Goal: Task Accomplishment & Management: Manage account settings

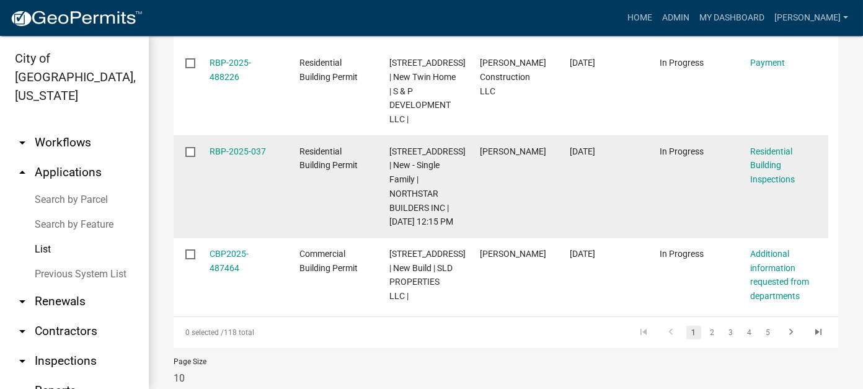
scroll to position [806, 0]
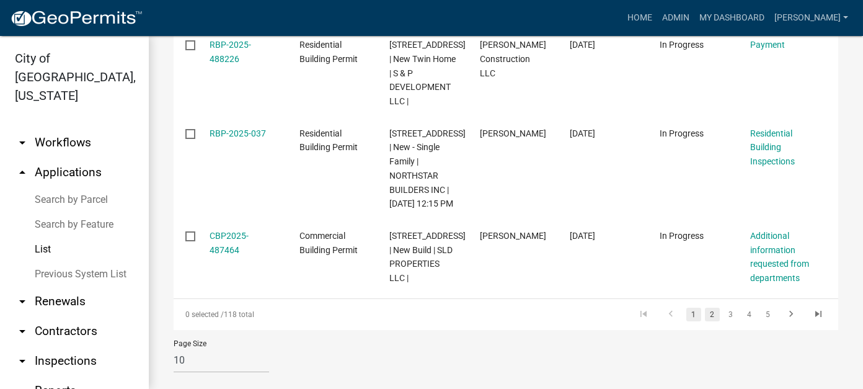
click at [706, 321] on link "2" at bounding box center [712, 315] width 15 height 14
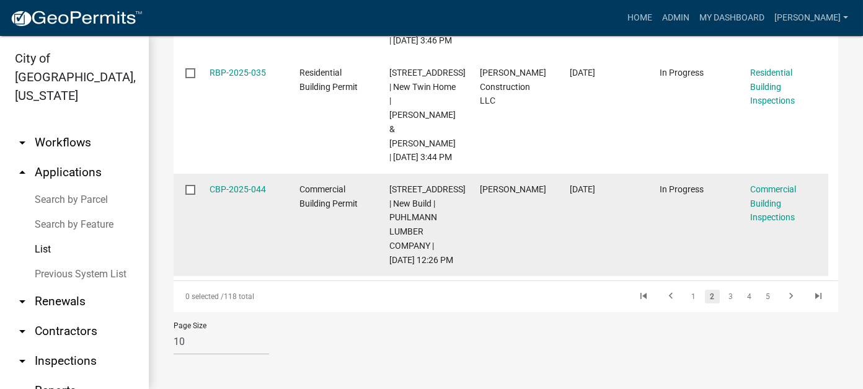
scroll to position [1105, 0]
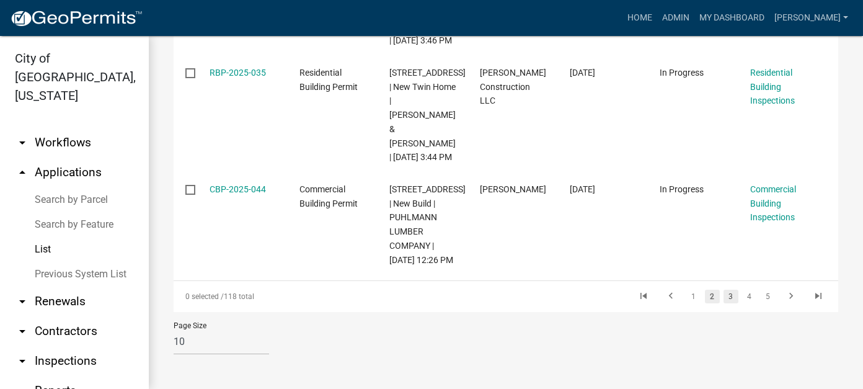
click at [724, 298] on link "3" at bounding box center [731, 297] width 15 height 14
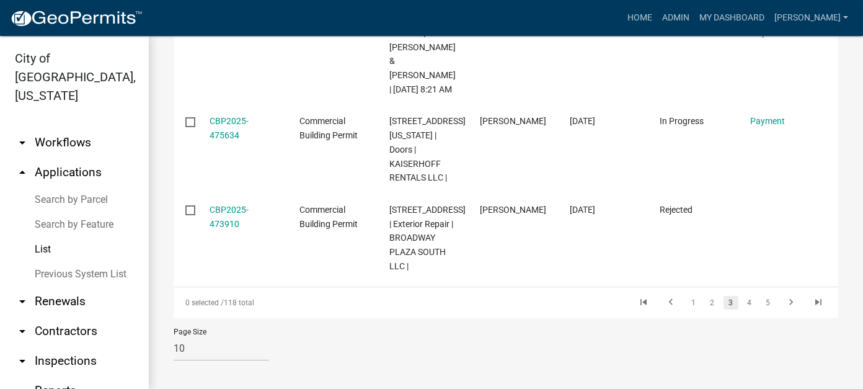
scroll to position [1063, 0]
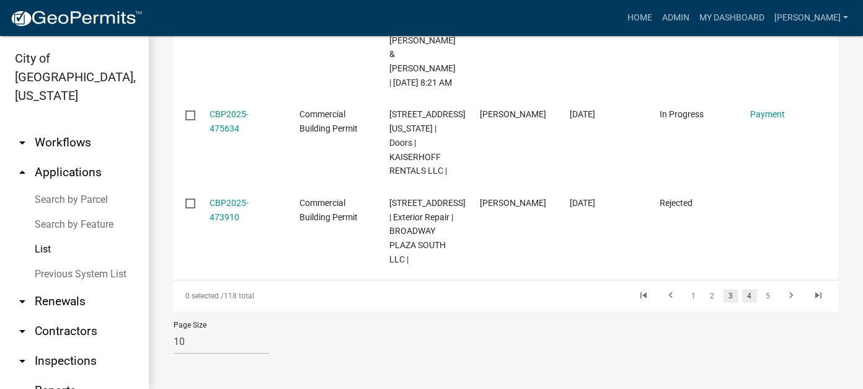
click at [742, 300] on link "4" at bounding box center [749, 296] width 15 height 14
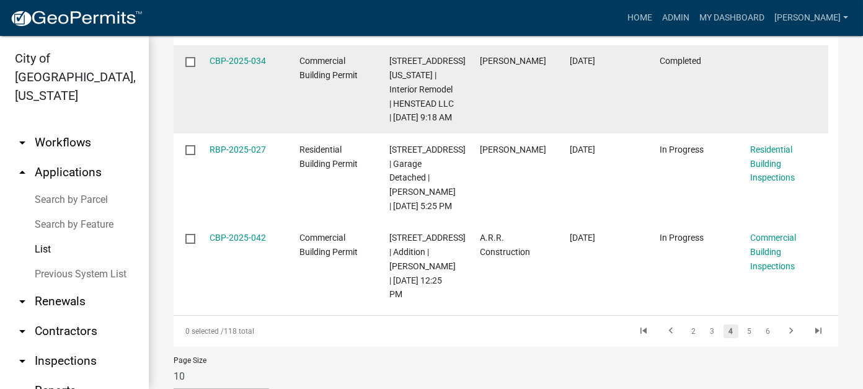
scroll to position [1063, 0]
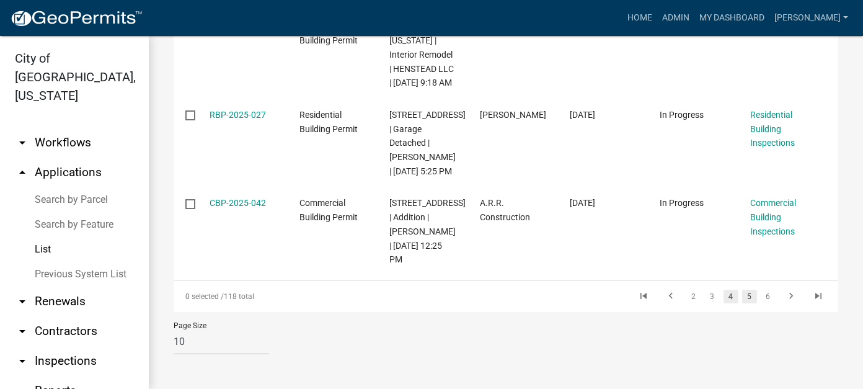
click at [742, 296] on link "5" at bounding box center [749, 297] width 15 height 14
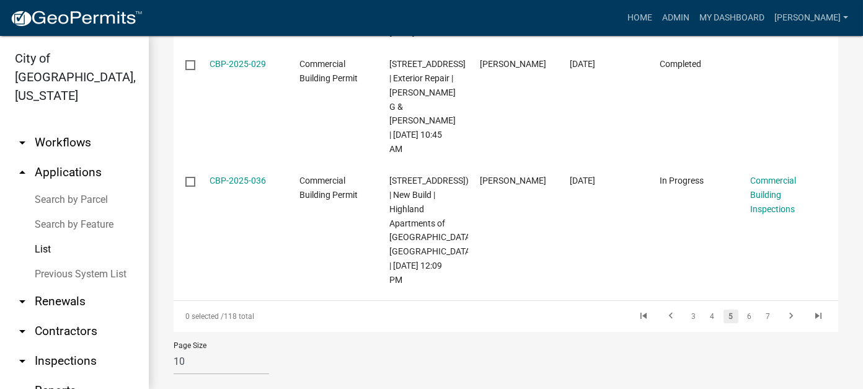
scroll to position [1134, 0]
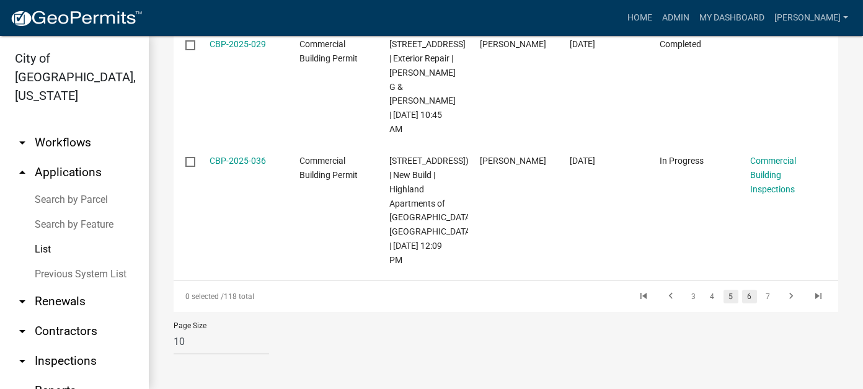
click at [742, 295] on link "6" at bounding box center [749, 297] width 15 height 14
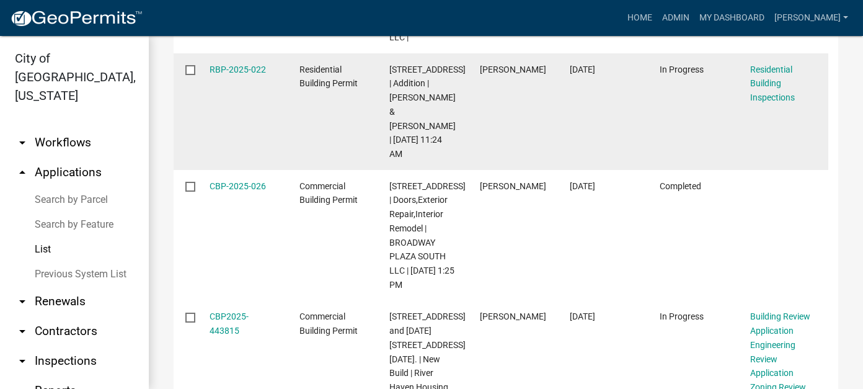
scroll to position [198, 0]
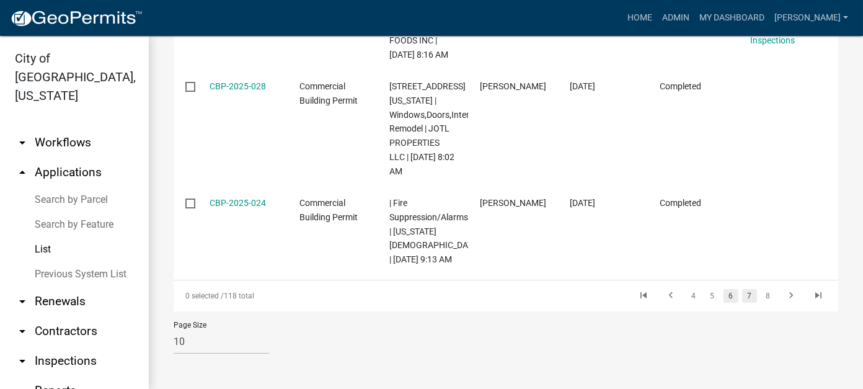
click at [742, 299] on link "7" at bounding box center [749, 296] width 15 height 14
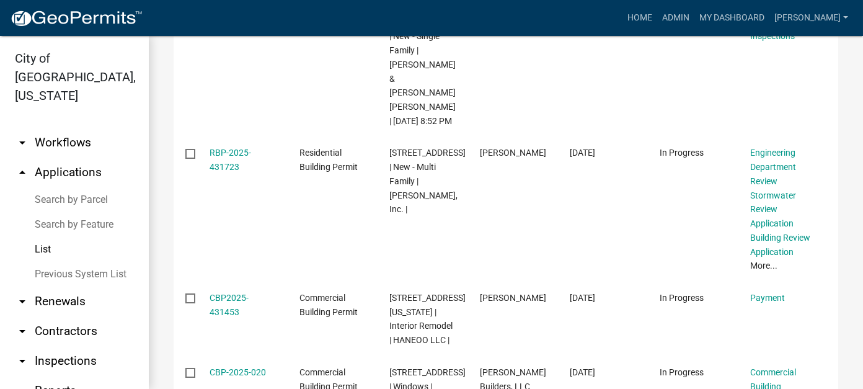
scroll to position [367, 0]
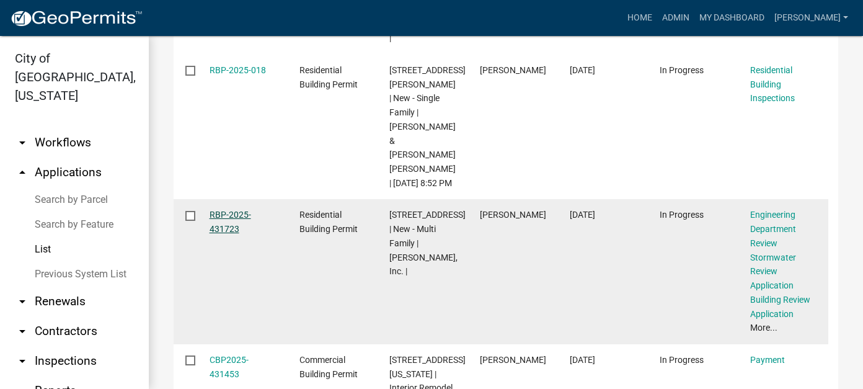
click at [215, 210] on link "RBP-2025-431723" at bounding box center [231, 222] width 42 height 24
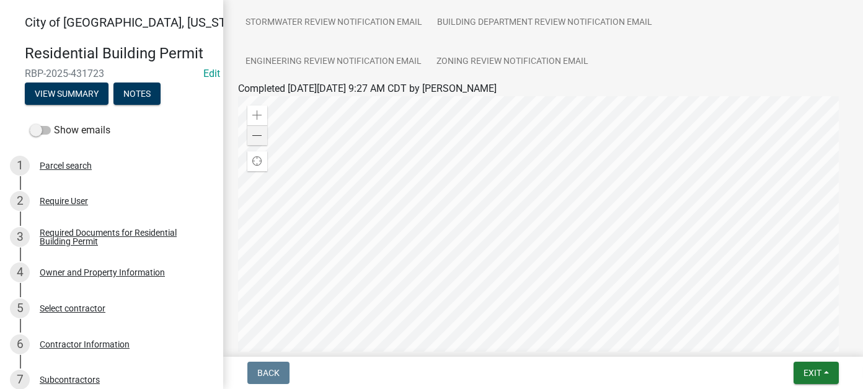
scroll to position [248, 0]
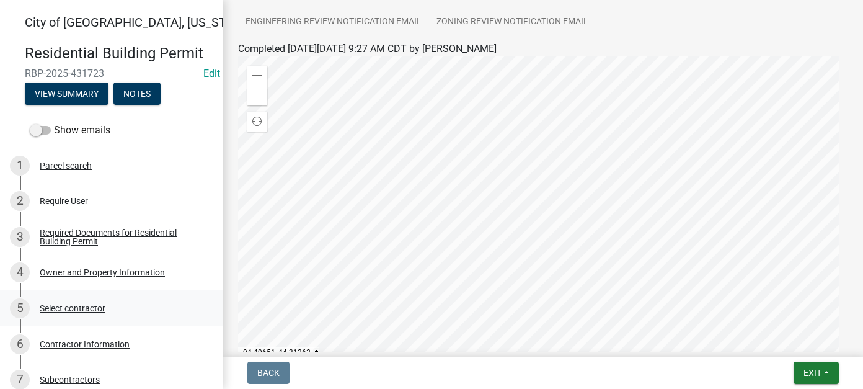
click at [91, 314] on div "5 Select contractor" at bounding box center [106, 308] width 193 height 20
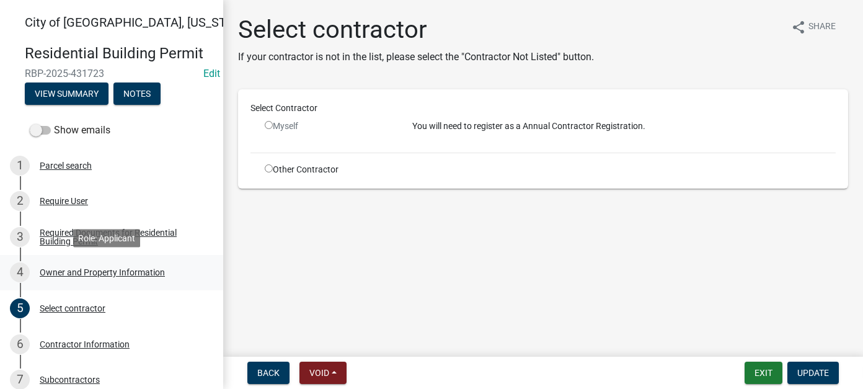
click at [101, 277] on div "4 Owner and Property Information" at bounding box center [106, 272] width 193 height 20
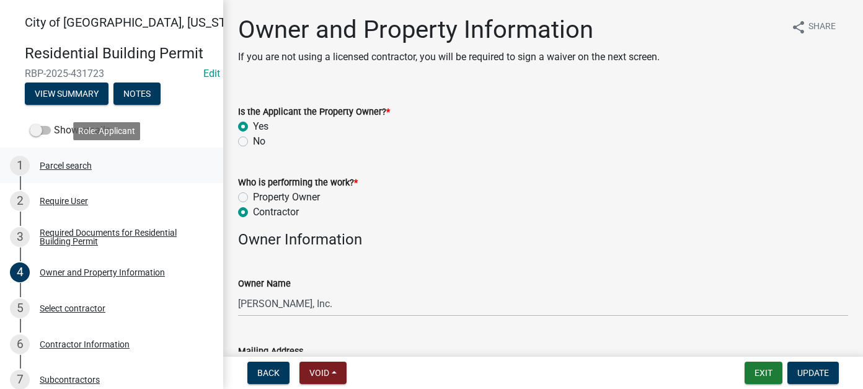
click at [69, 172] on div "1 Parcel search" at bounding box center [106, 166] width 193 height 20
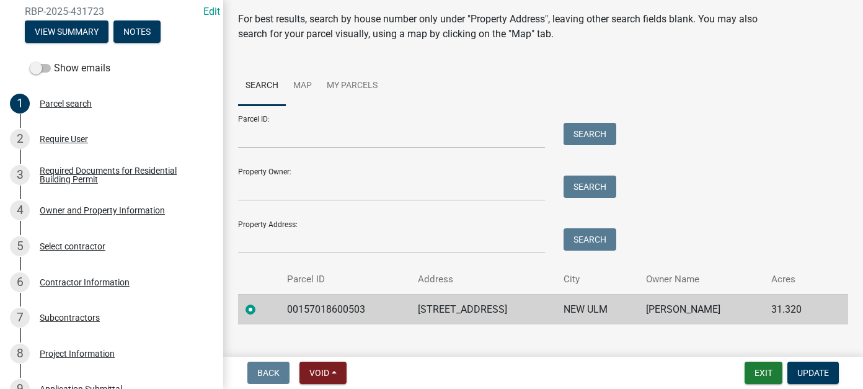
scroll to position [58, 0]
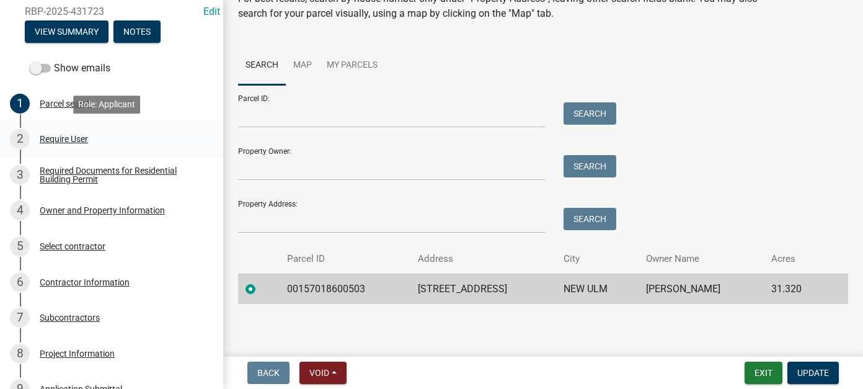
click at [80, 144] on div "2 Require User" at bounding box center [106, 139] width 193 height 20
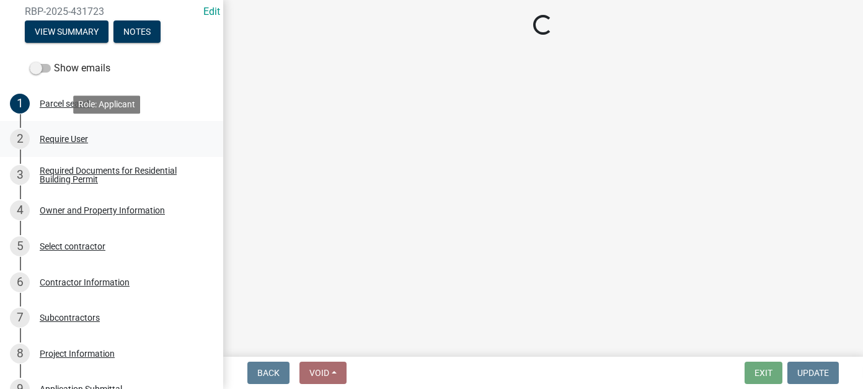
scroll to position [0, 0]
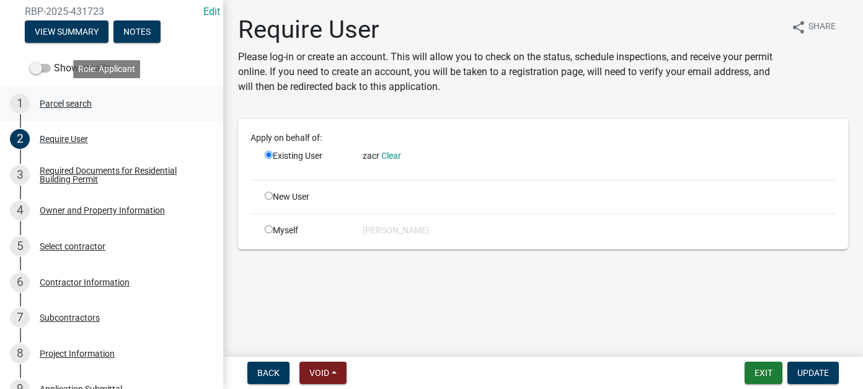
click at [71, 106] on div "Parcel search" at bounding box center [66, 103] width 52 height 9
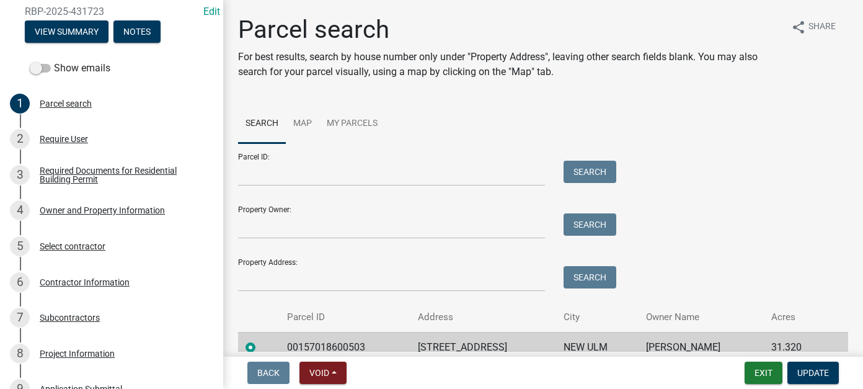
scroll to position [58, 0]
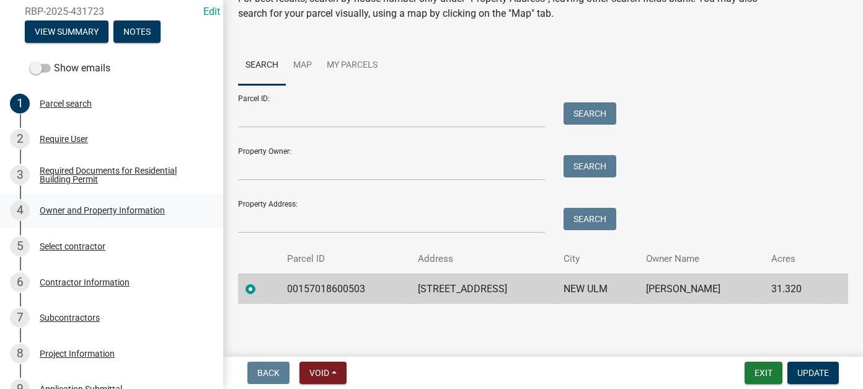
click at [124, 211] on div "Owner and Property Information" at bounding box center [102, 210] width 125 height 9
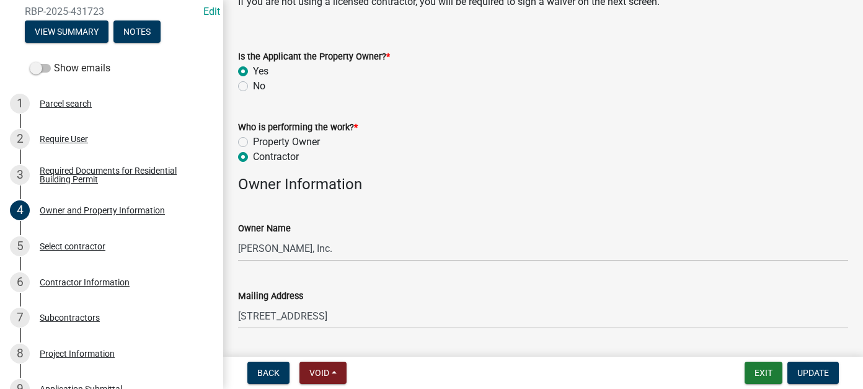
scroll to position [0, 0]
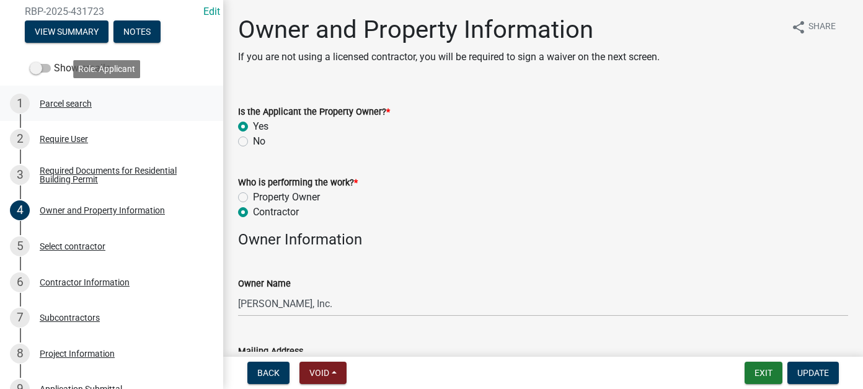
click at [65, 97] on div "1 Parcel search" at bounding box center [106, 104] width 193 height 20
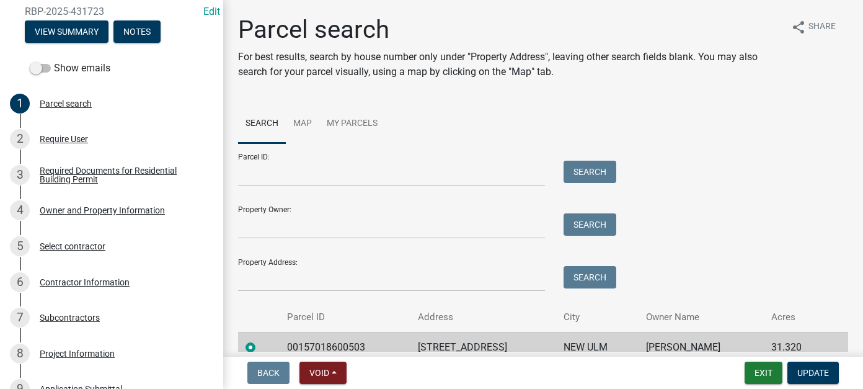
scroll to position [58, 0]
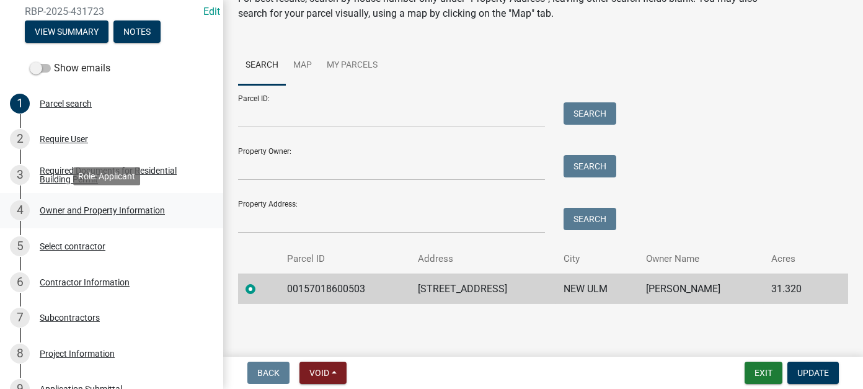
click at [81, 208] on div "Owner and Property Information" at bounding box center [102, 210] width 125 height 9
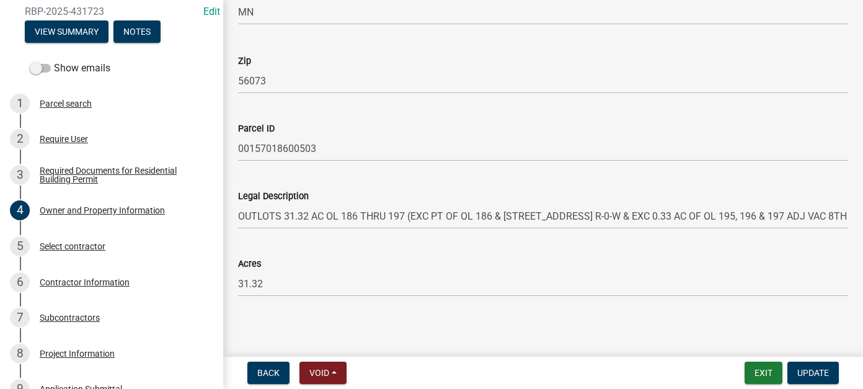
scroll to position [930, 0]
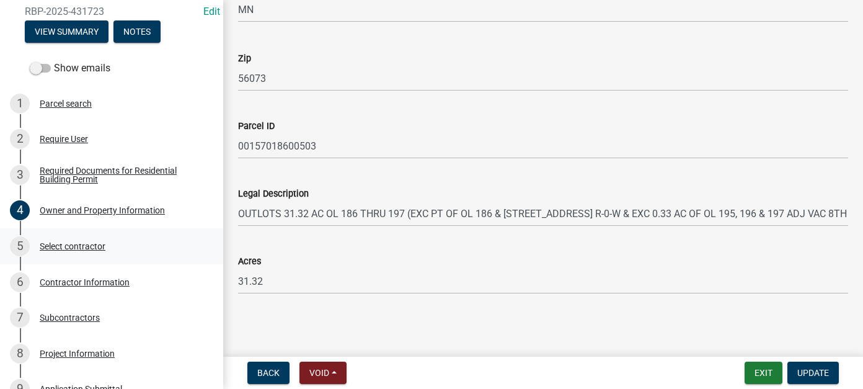
click at [76, 246] on div "Select contractor" at bounding box center [73, 246] width 66 height 9
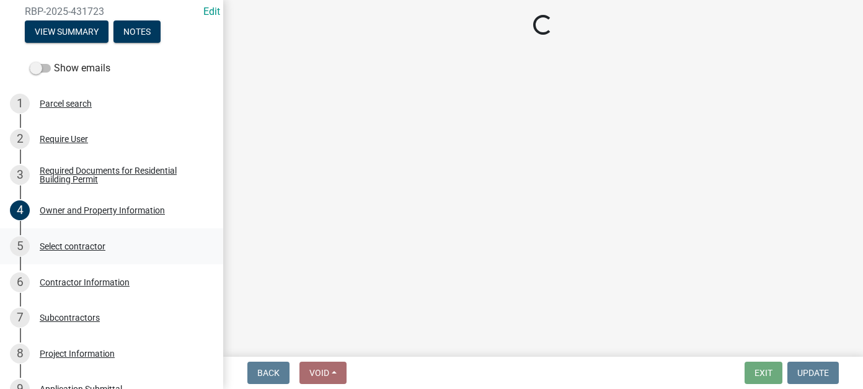
scroll to position [0, 0]
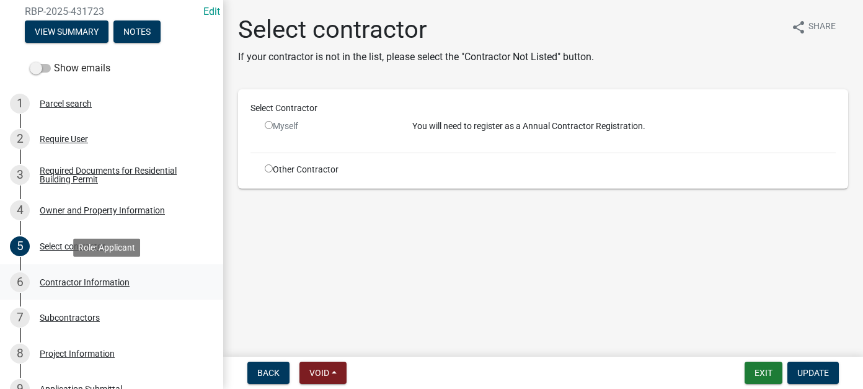
click at [58, 283] on div "Contractor Information" at bounding box center [85, 282] width 90 height 9
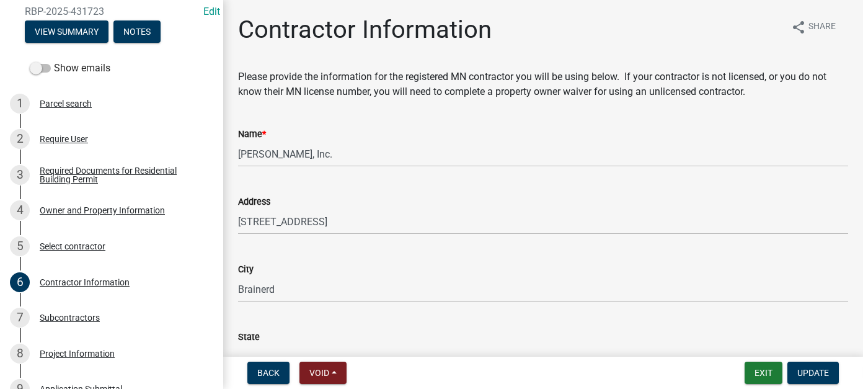
scroll to position [186, 0]
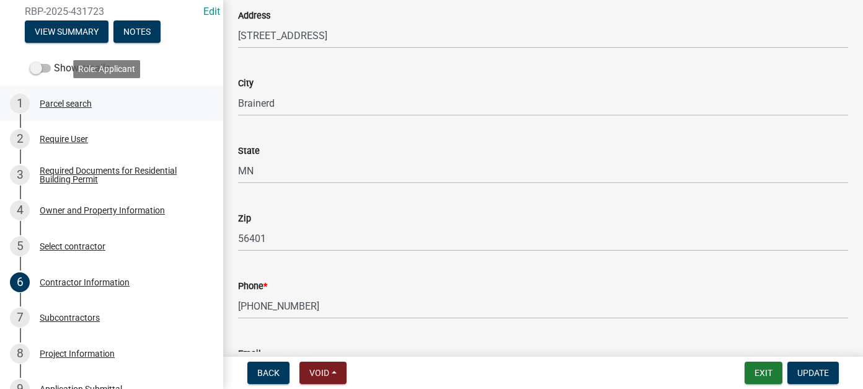
click at [79, 107] on div "Parcel search" at bounding box center [66, 103] width 52 height 9
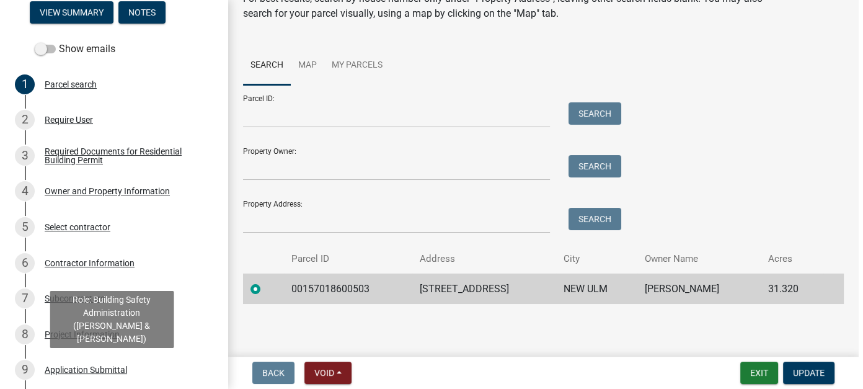
scroll to position [0, 0]
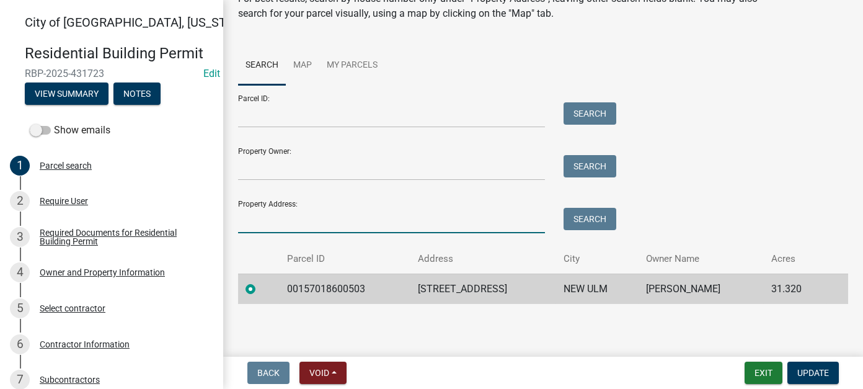
click at [375, 221] on input "Property Address:" at bounding box center [391, 220] width 307 height 25
click at [78, 161] on div "Parcel search" at bounding box center [66, 165] width 52 height 9
click at [275, 218] on input "Property Address:" at bounding box center [391, 220] width 307 height 25
click at [87, 91] on button "View Summary" at bounding box center [67, 93] width 84 height 22
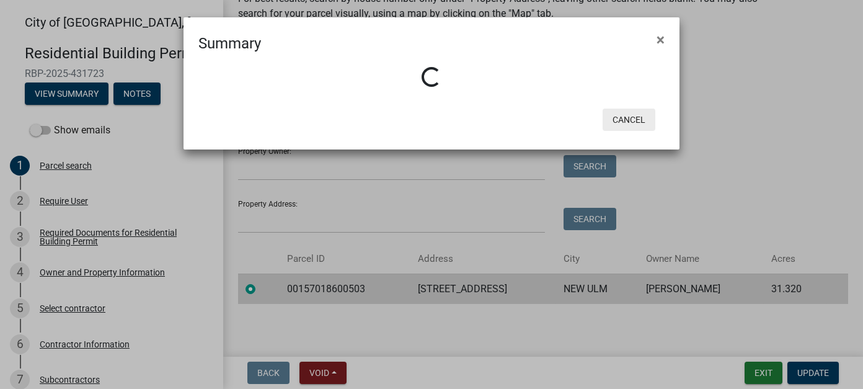
click at [619, 117] on button "Cancel" at bounding box center [629, 120] width 53 height 22
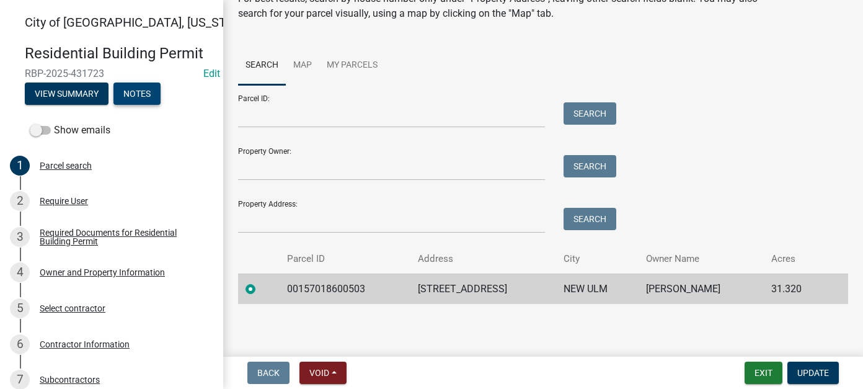
click at [140, 94] on button "Notes" at bounding box center [136, 93] width 47 height 22
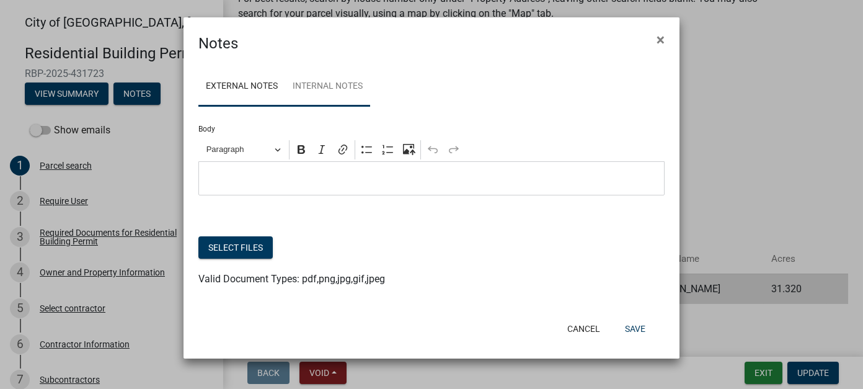
drag, startPoint x: 344, startPoint y: 84, endPoint x: 303, endPoint y: 86, distance: 40.4
click at [344, 84] on link "Internal Notes" at bounding box center [327, 87] width 85 height 40
click at [235, 86] on link "External Notes" at bounding box center [241, 87] width 87 height 40
click at [631, 326] on button "Save" at bounding box center [635, 329] width 40 height 22
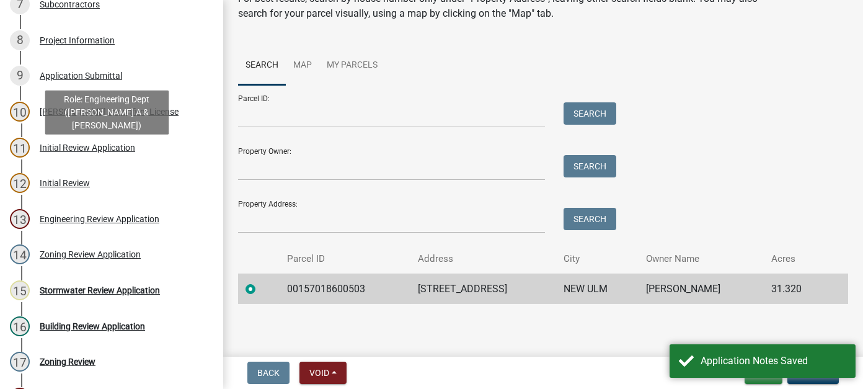
scroll to position [434, 0]
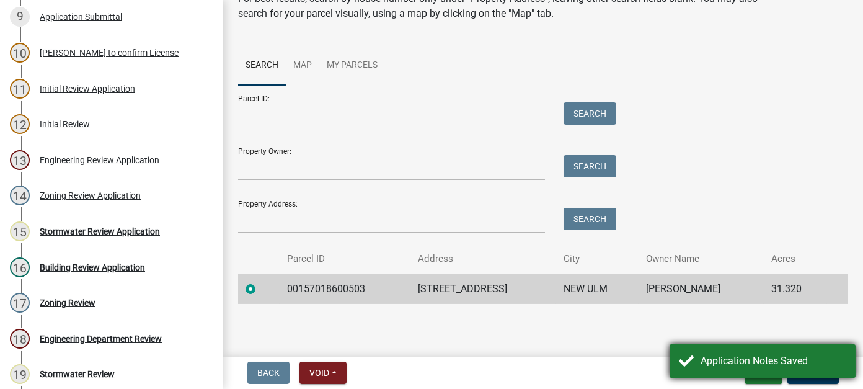
click at [765, 363] on div "Application Notes Saved" at bounding box center [774, 360] width 146 height 15
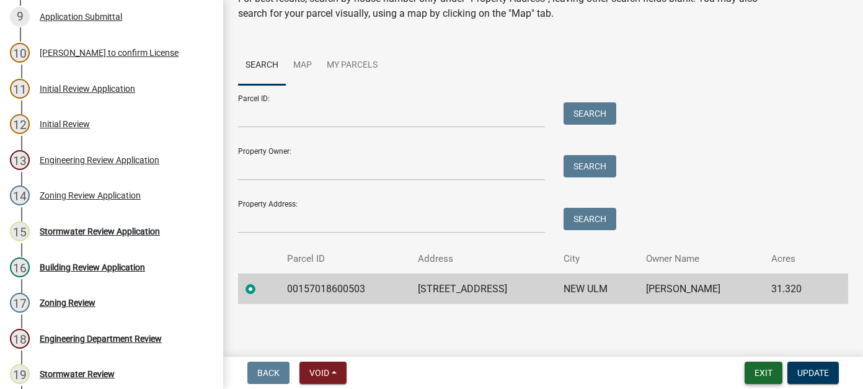
click at [768, 376] on button "Exit" at bounding box center [764, 373] width 38 height 22
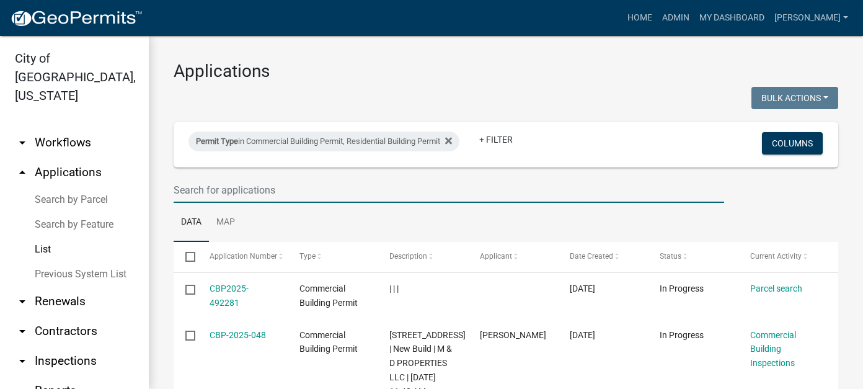
click at [271, 189] on input "text" at bounding box center [449, 189] width 551 height 25
type input "highland"
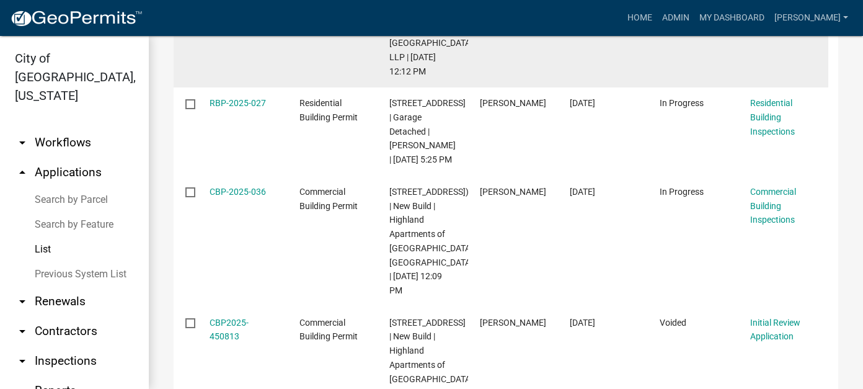
scroll to position [558, 0]
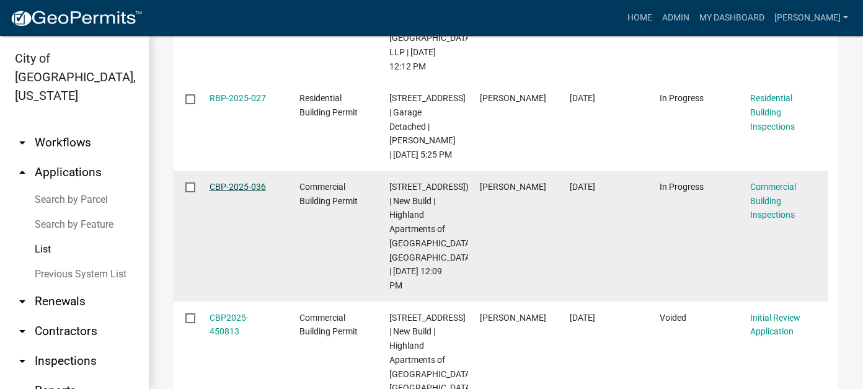
click at [241, 192] on link "CBP-2025-036" at bounding box center [238, 187] width 56 height 10
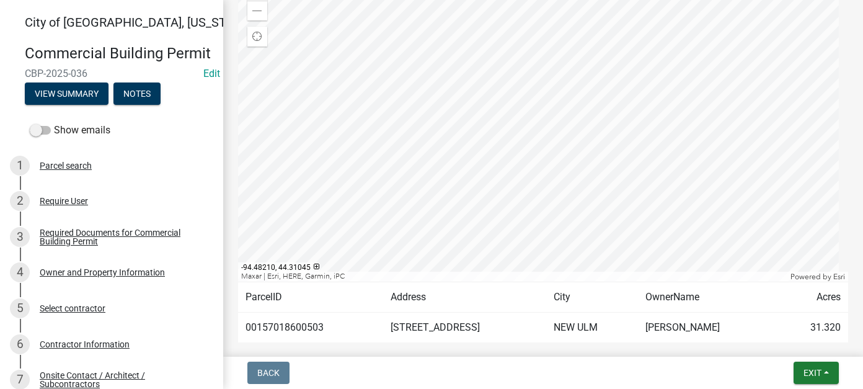
scroll to position [708, 0]
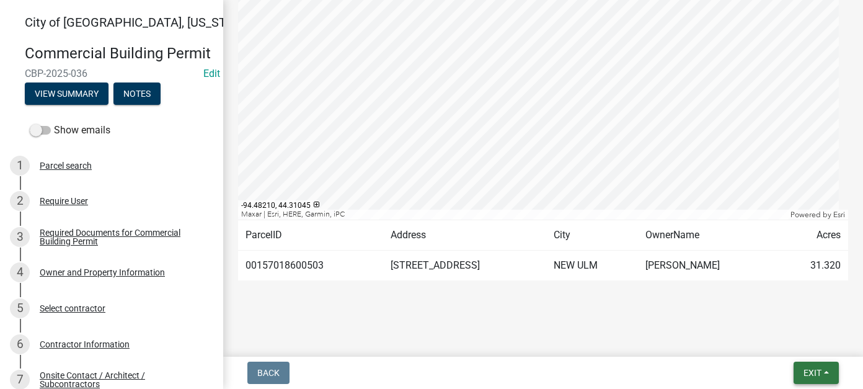
click at [821, 372] on span "Exit" at bounding box center [813, 373] width 18 height 10
click at [796, 342] on button "Save & Exit" at bounding box center [789, 341] width 99 height 30
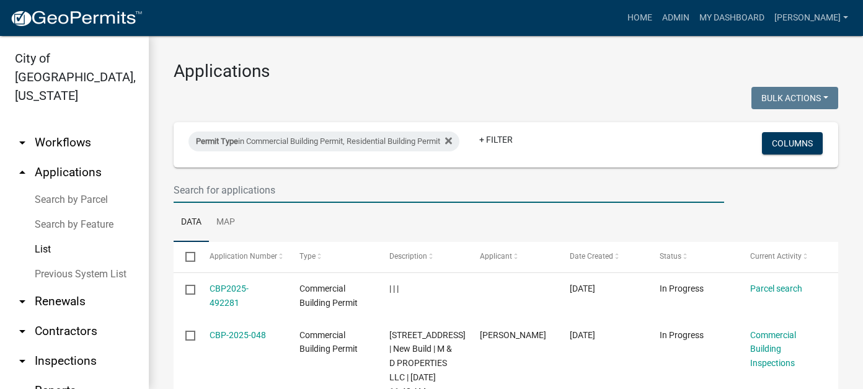
click at [245, 186] on input "text" at bounding box center [449, 189] width 551 height 25
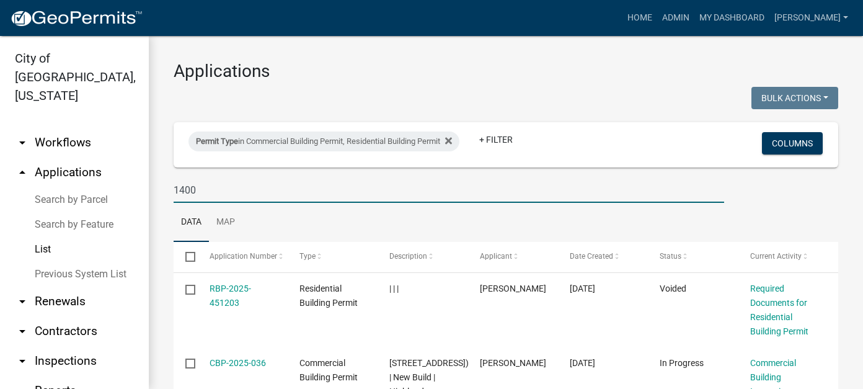
click at [40, 237] on link "List" at bounding box center [74, 249] width 149 height 25
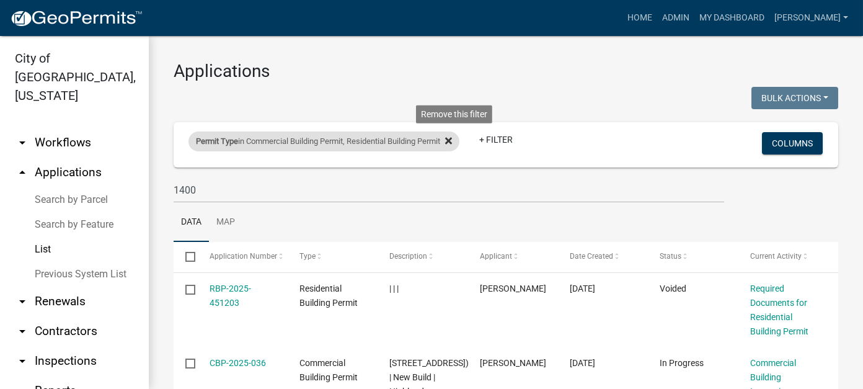
click at [452, 142] on fa-icon at bounding box center [446, 141] width 12 height 20
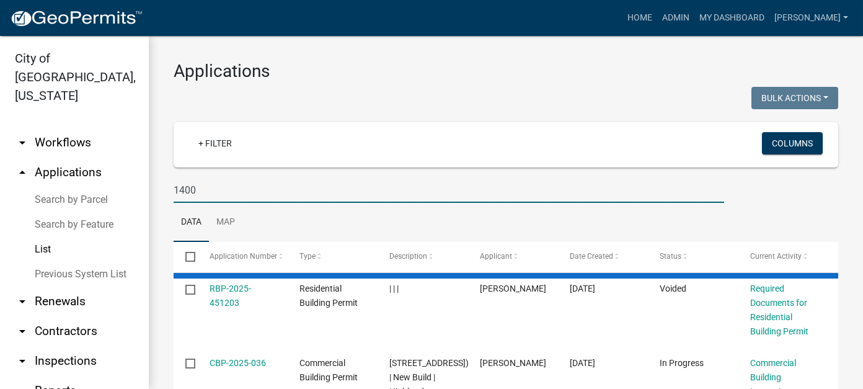
click at [189, 193] on input "1400" at bounding box center [449, 189] width 551 height 25
click at [202, 191] on input "1400" at bounding box center [449, 189] width 551 height 25
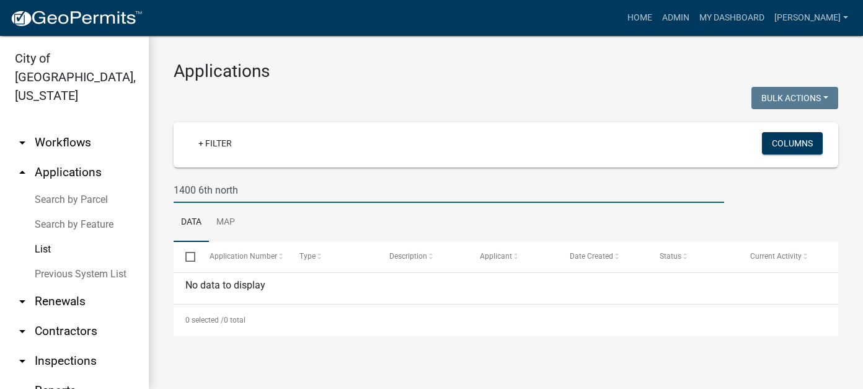
drag, startPoint x: 258, startPoint y: 195, endPoint x: 194, endPoint y: 195, distance: 63.9
click at [194, 195] on input "1400 6th north" at bounding box center [449, 189] width 551 height 25
type input "1400"
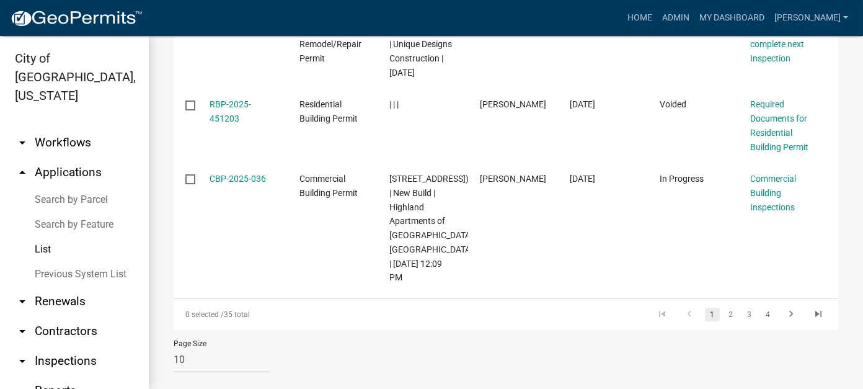
scroll to position [806, 0]
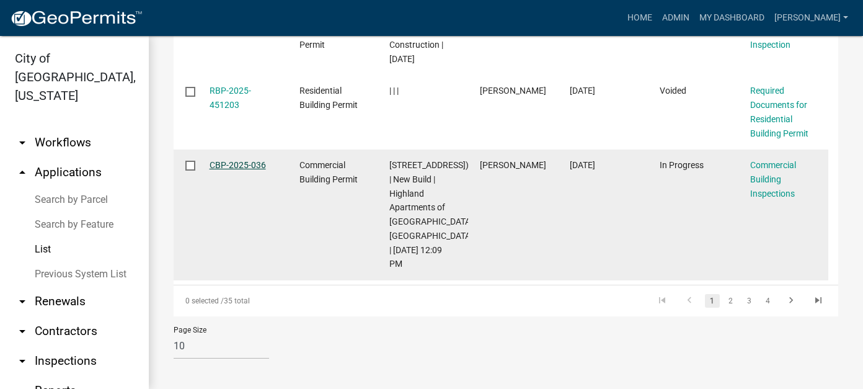
click at [244, 170] on link "CBP-2025-036" at bounding box center [238, 165] width 56 height 10
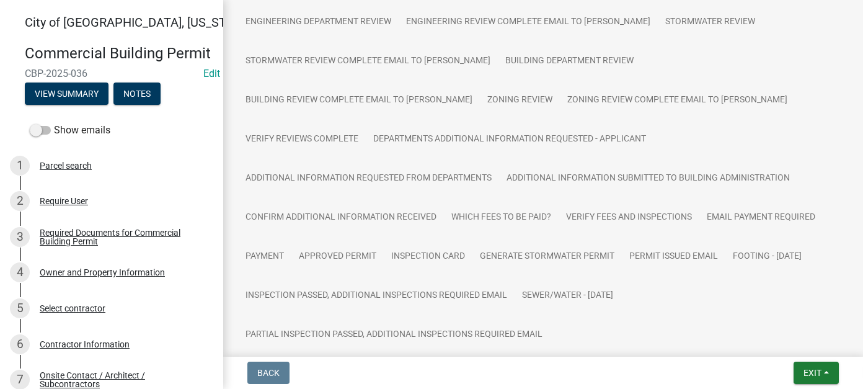
scroll to position [682, 0]
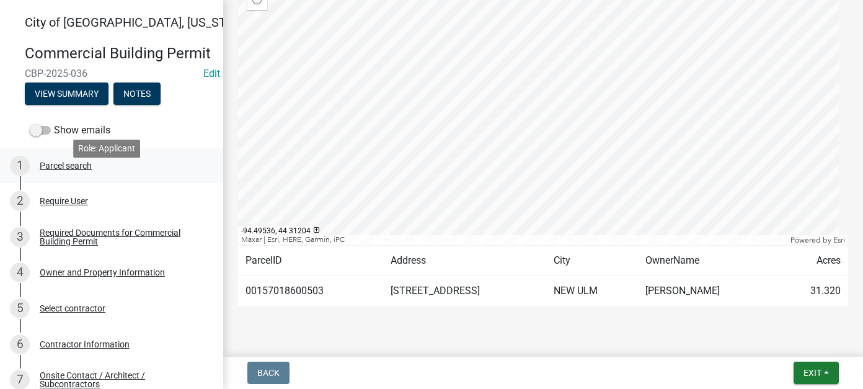
click at [76, 170] on div "Parcel search" at bounding box center [66, 165] width 52 height 9
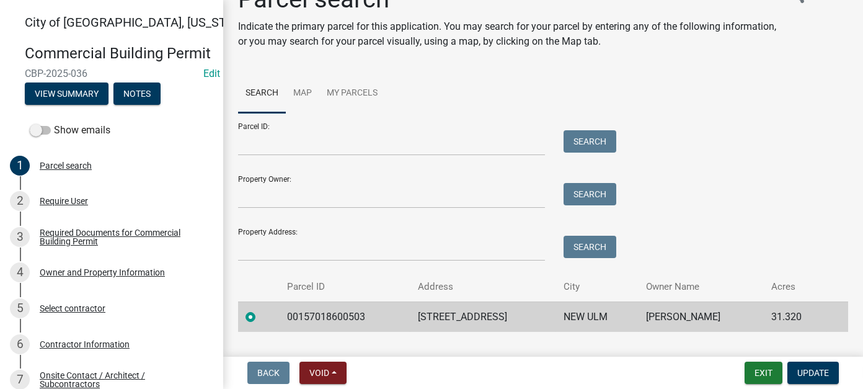
scroll to position [58, 0]
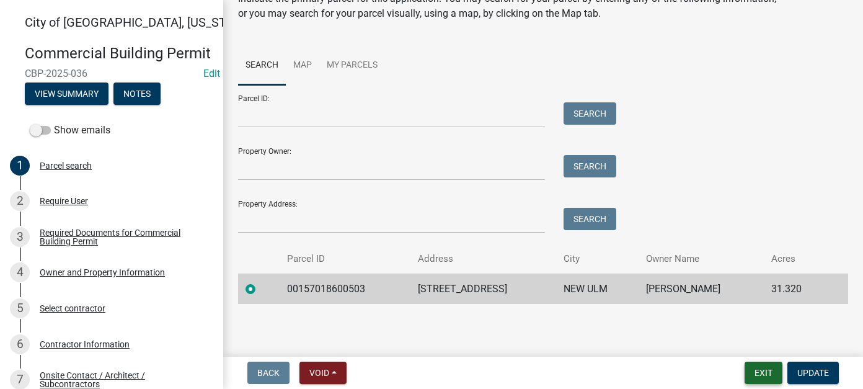
click at [768, 376] on button "Exit" at bounding box center [764, 373] width 38 height 22
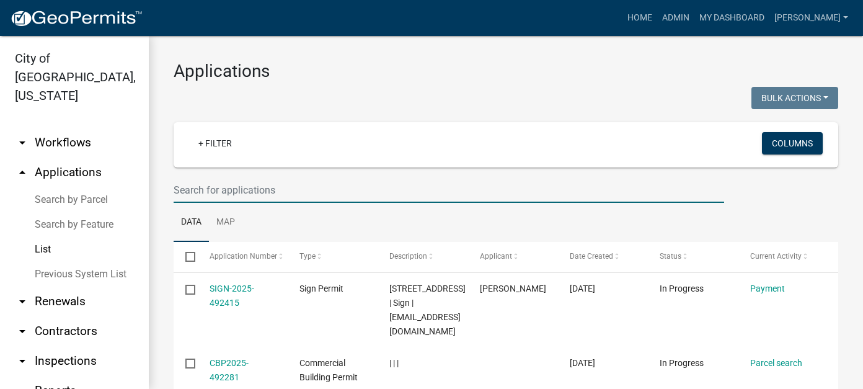
click at [237, 186] on input "text" at bounding box center [449, 189] width 551 height 25
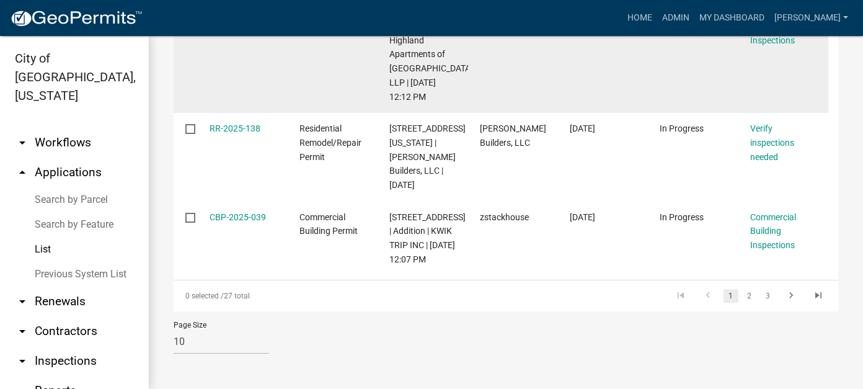
scroll to position [894, 0]
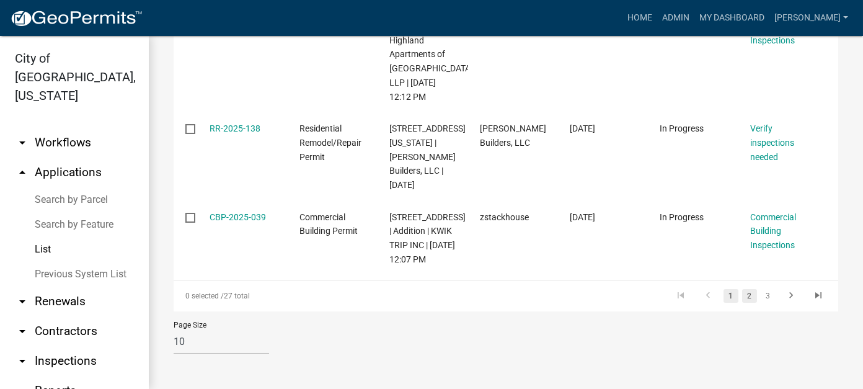
click at [744, 296] on link "2" at bounding box center [749, 296] width 15 height 14
click at [728, 297] on link "1" at bounding box center [731, 296] width 15 height 14
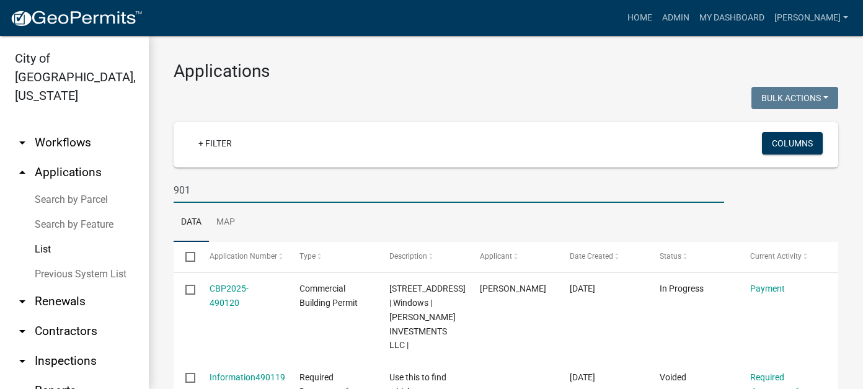
drag, startPoint x: 209, startPoint y: 189, endPoint x: 103, endPoint y: 176, distance: 106.8
click at [125, 181] on div "City of [GEOGRAPHIC_DATA], [US_STATE] arrow_drop_down Workflows List arrow_drop…" at bounding box center [431, 212] width 863 height 353
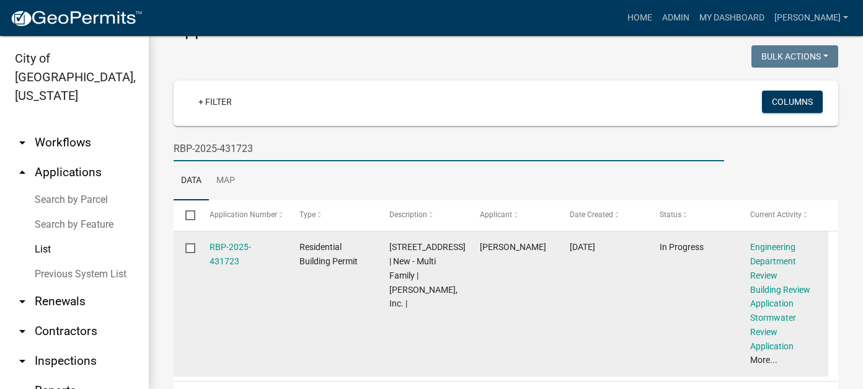
scroll to position [62, 0]
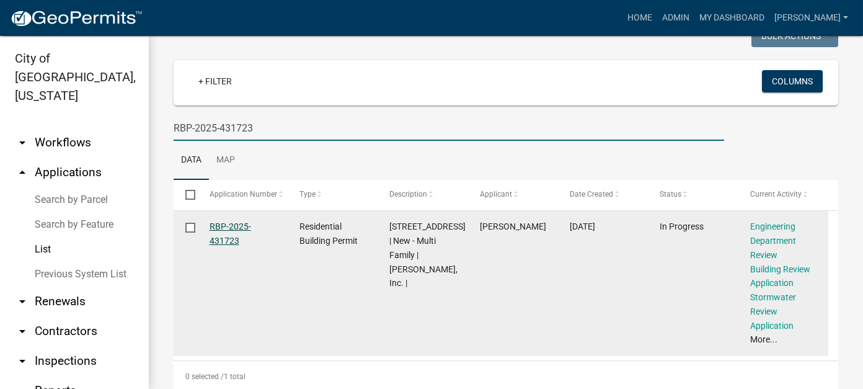
type input "RBP-2025-431723"
click at [234, 226] on link "RBP-2025-431723" at bounding box center [231, 233] width 42 height 24
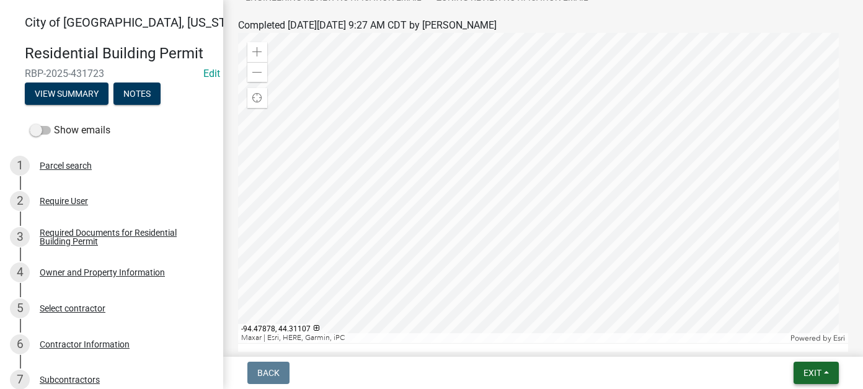
click at [823, 373] on button "Exit" at bounding box center [816, 373] width 45 height 22
click at [803, 342] on button "Save & Exit" at bounding box center [789, 341] width 99 height 30
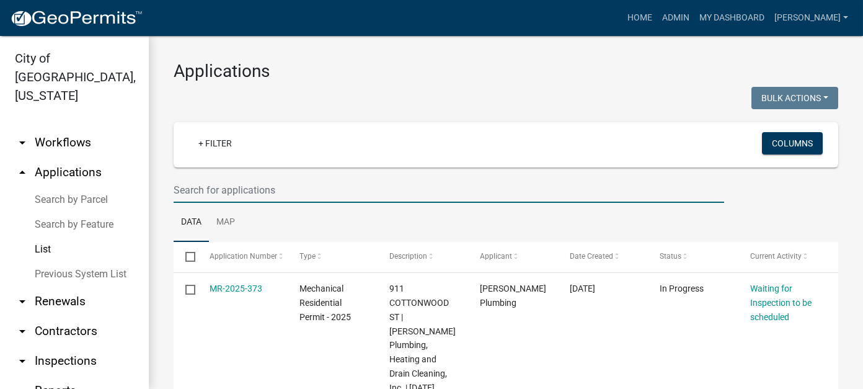
click at [302, 190] on input "text" at bounding box center [449, 189] width 551 height 25
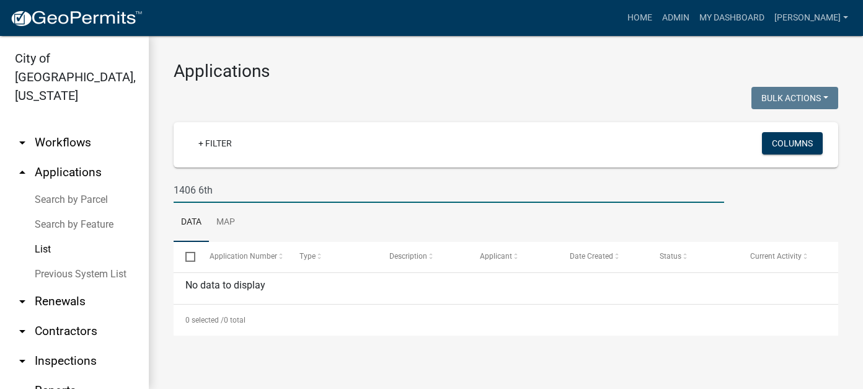
click at [195, 189] on input "1406 6th" at bounding box center [449, 189] width 551 height 25
type input "1400 6th"
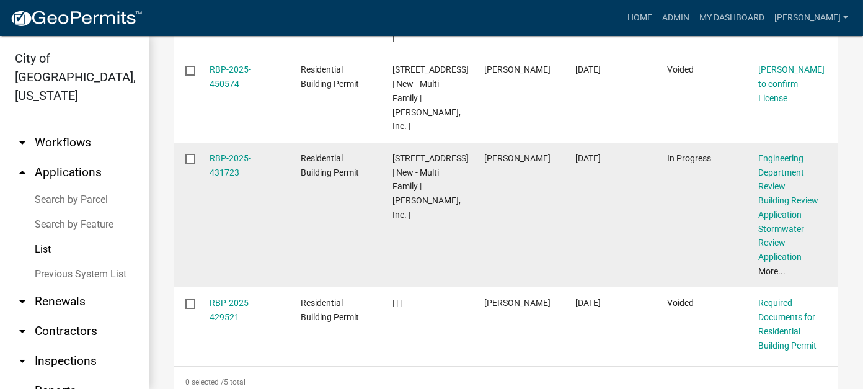
scroll to position [469, 0]
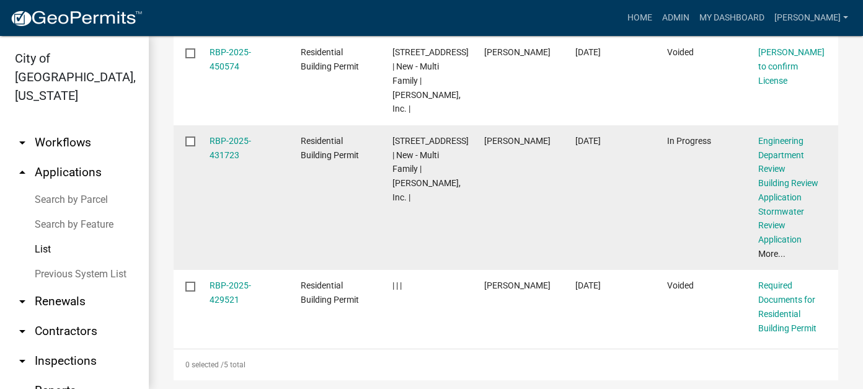
click at [192, 136] on input "checkbox" at bounding box center [189, 140] width 8 height 8
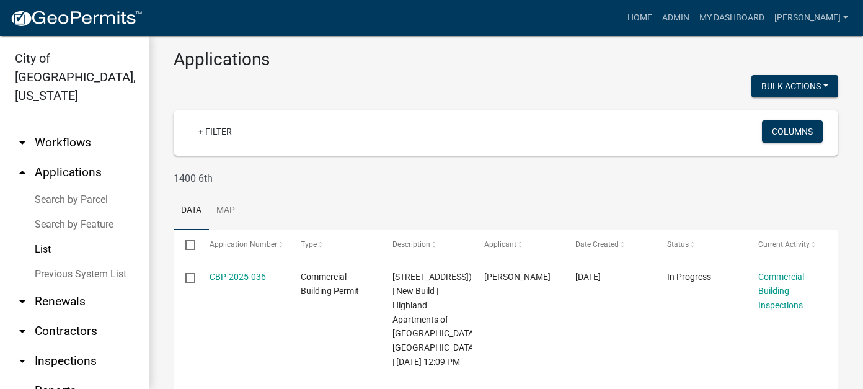
scroll to position [0, 0]
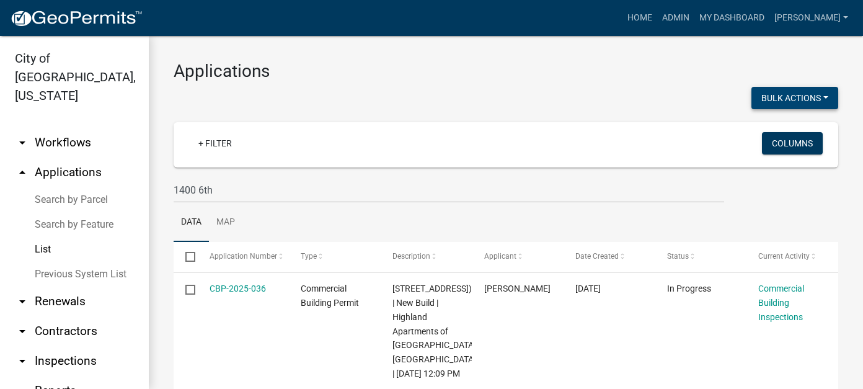
click at [770, 94] on button "Bulk Actions" at bounding box center [795, 98] width 87 height 22
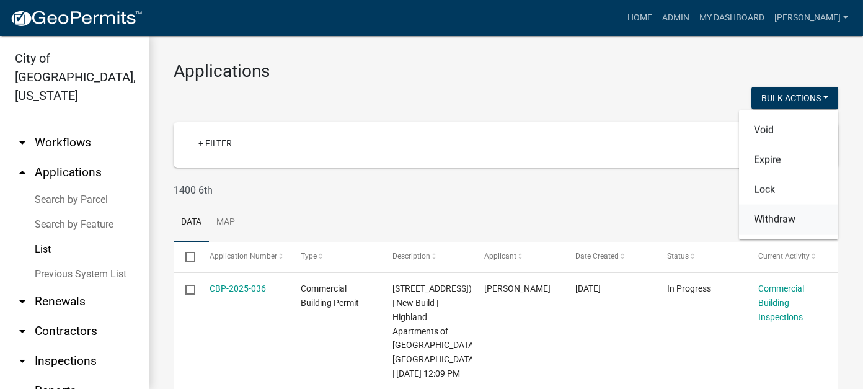
click at [766, 222] on button "Withdraw" at bounding box center [788, 220] width 99 height 30
checkbox input "false"
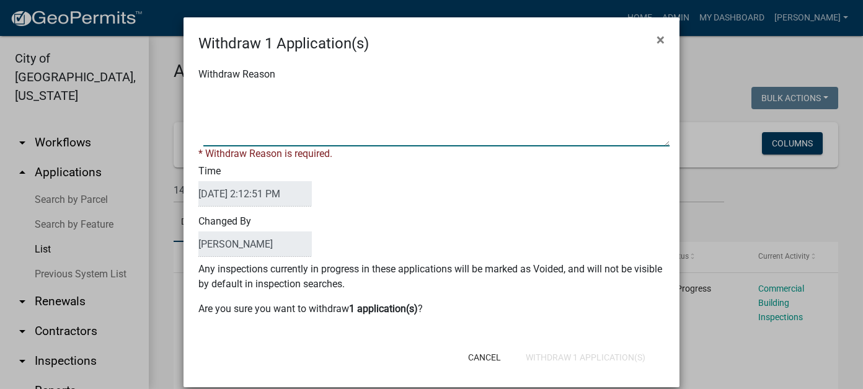
click at [280, 112] on textarea "Withdraw Reason" at bounding box center [436, 115] width 466 height 62
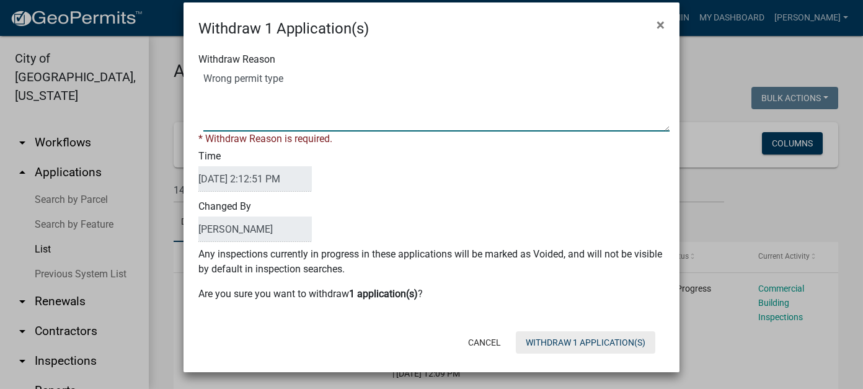
type textarea "Wrong permit type"
click at [597, 344] on button "Withdraw 1 Application(s)" at bounding box center [586, 342] width 140 height 22
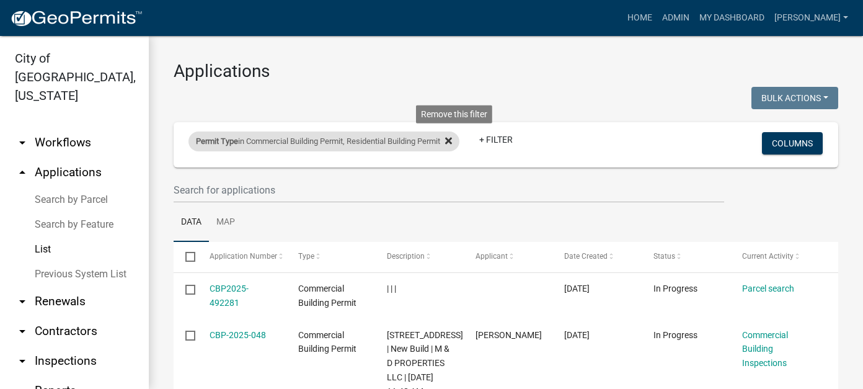
click at [452, 140] on icon at bounding box center [448, 141] width 7 height 10
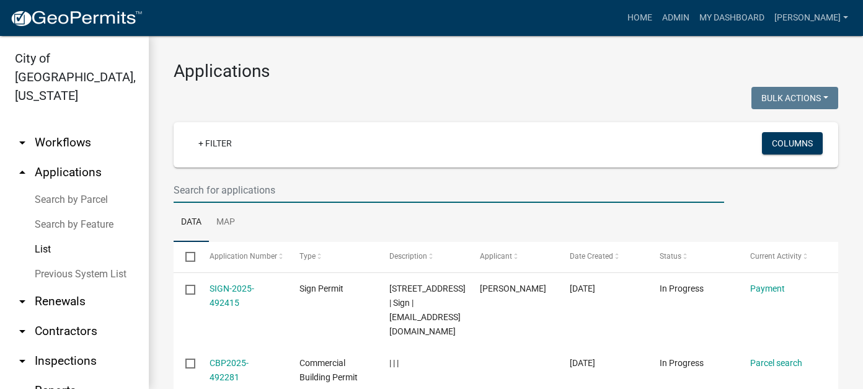
click at [234, 189] on input "text" at bounding box center [449, 189] width 551 height 25
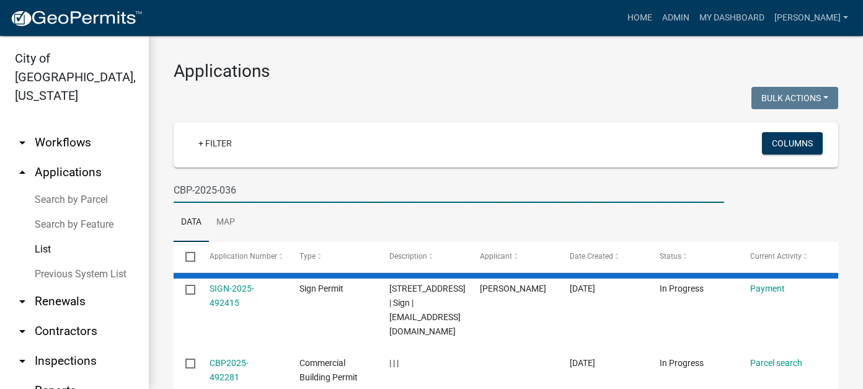
type input "CBP-2025-036"
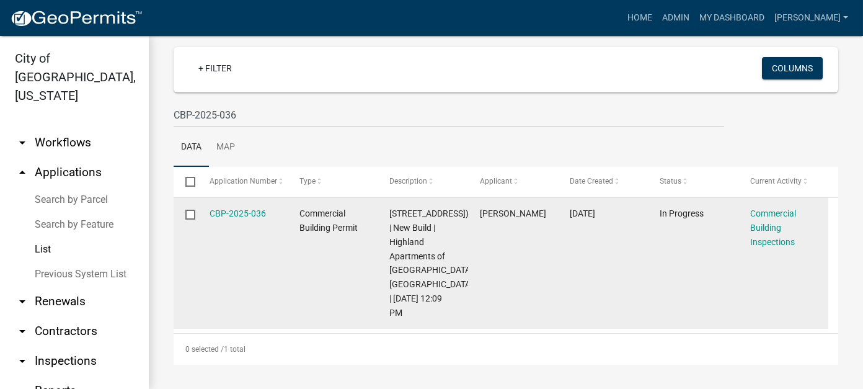
scroll to position [88, 0]
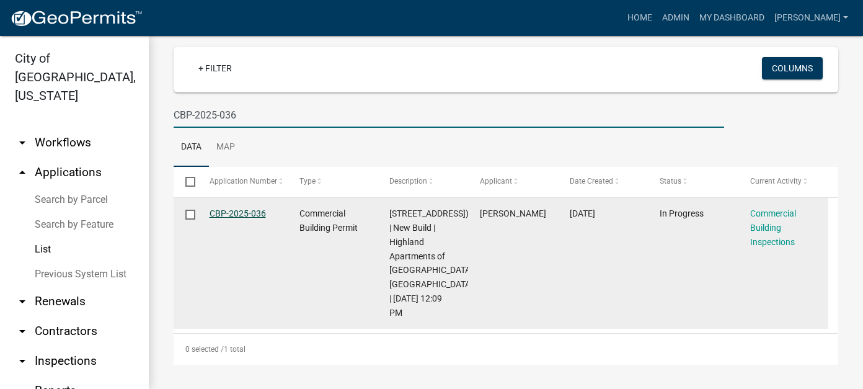
click at [242, 208] on link "CBP-2025-036" at bounding box center [238, 213] width 56 height 10
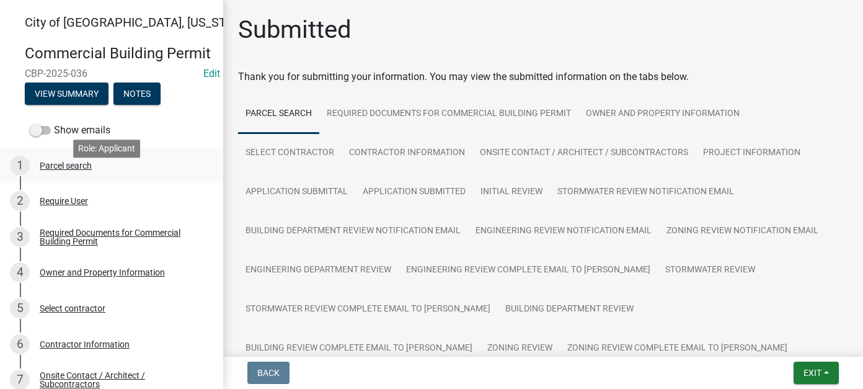
click at [71, 170] on div "Parcel search" at bounding box center [66, 165] width 52 height 9
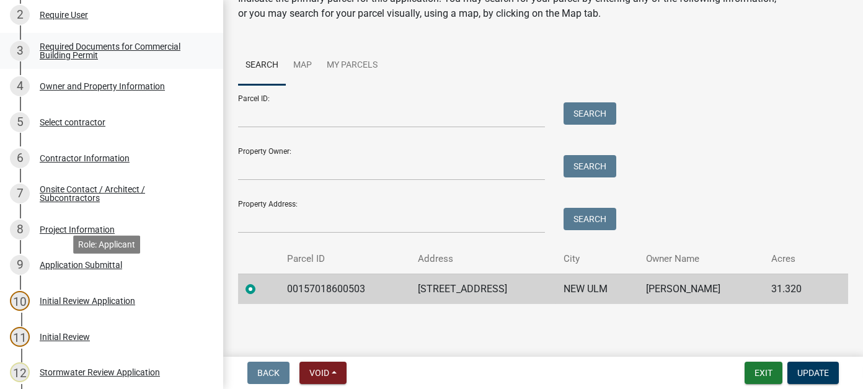
scroll to position [372, 0]
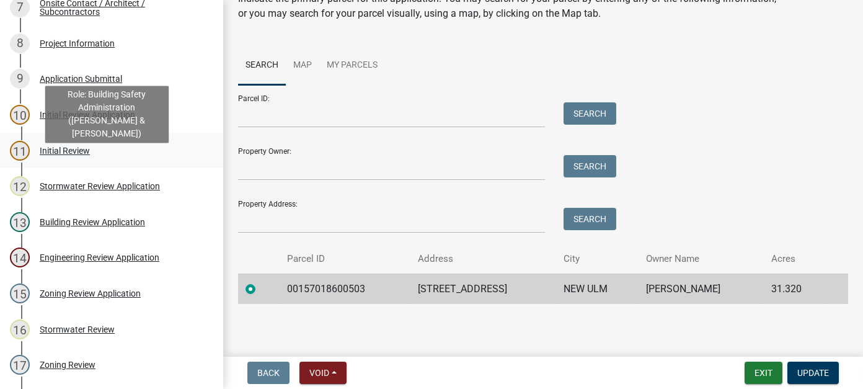
click at [84, 155] on div "Initial Review" at bounding box center [65, 150] width 50 height 9
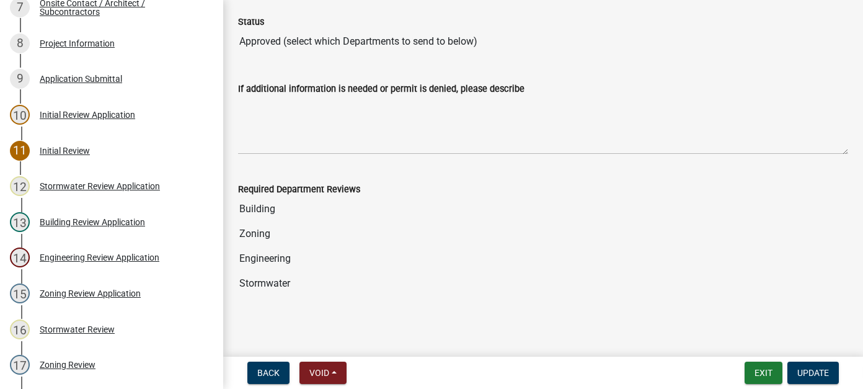
scroll to position [0, 0]
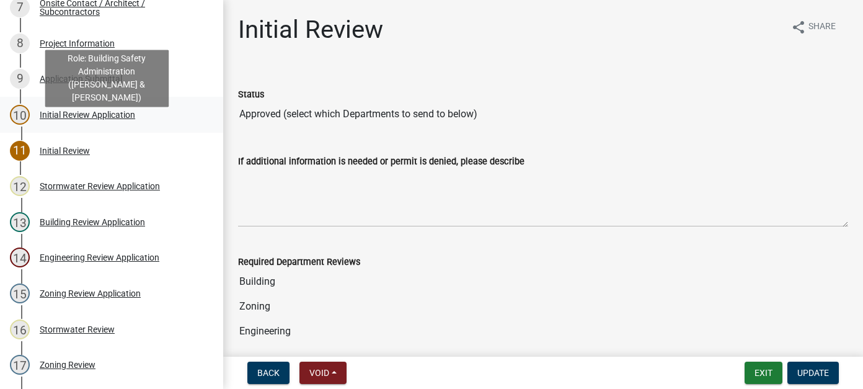
click at [88, 119] on div "Initial Review Application" at bounding box center [87, 114] width 95 height 9
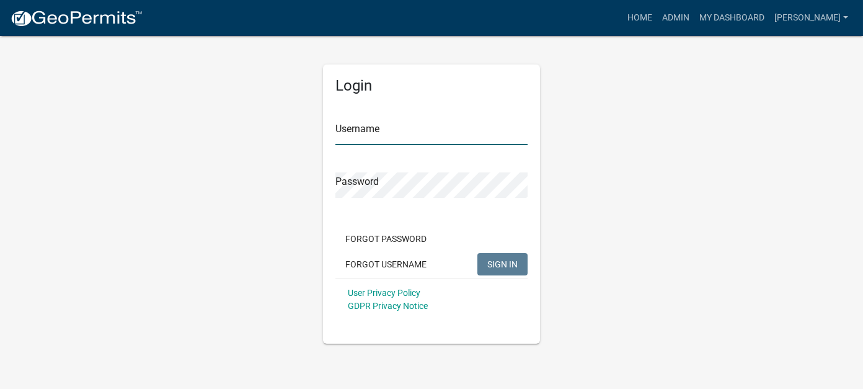
type input "[PERSON_NAME]"
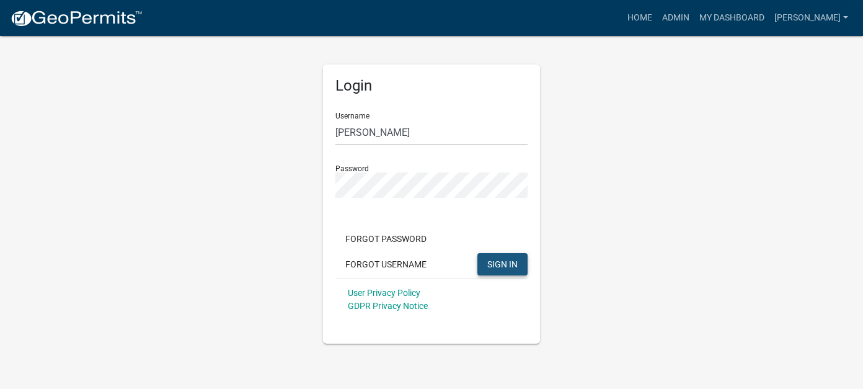
click at [494, 260] on span "SIGN IN" at bounding box center [502, 264] width 30 height 10
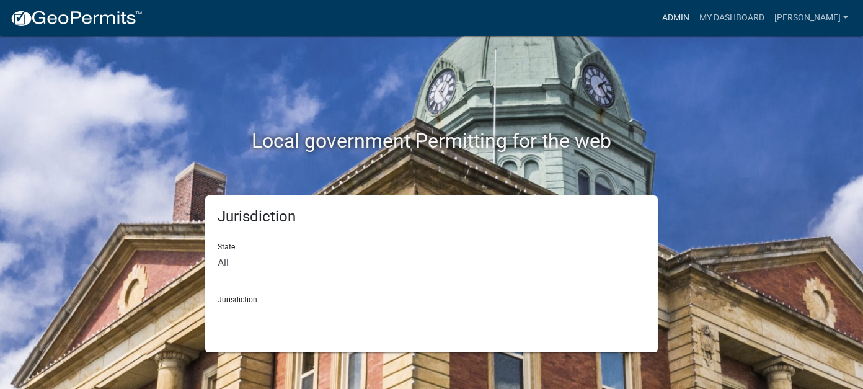
click at [695, 17] on link "Admin" at bounding box center [675, 18] width 37 height 24
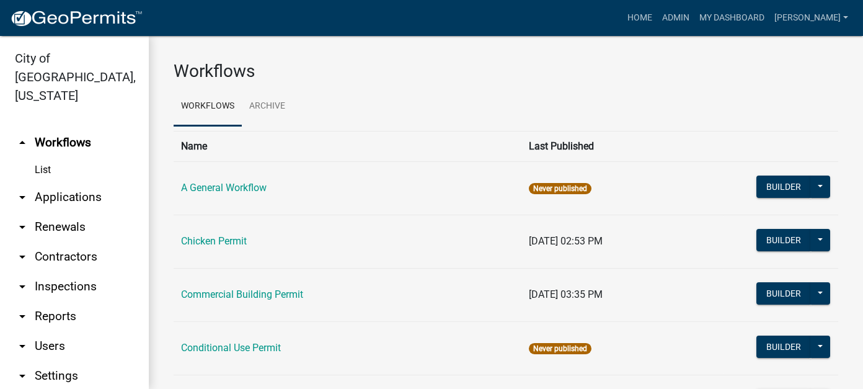
click at [66, 182] on link "arrow_drop_down Applications" at bounding box center [74, 197] width 149 height 30
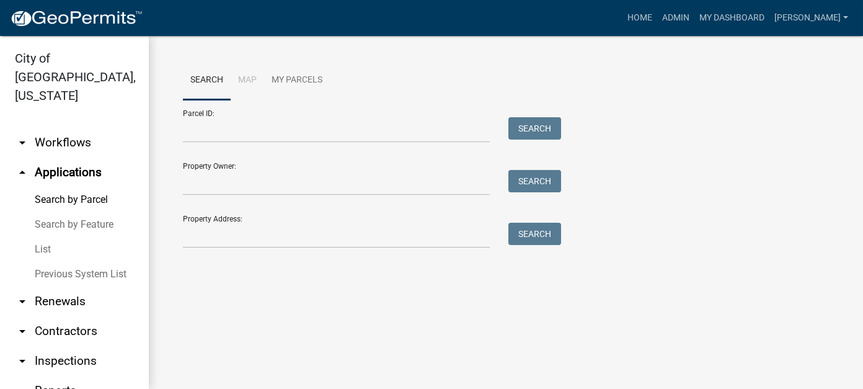
click at [60, 237] on link "List" at bounding box center [74, 249] width 149 height 25
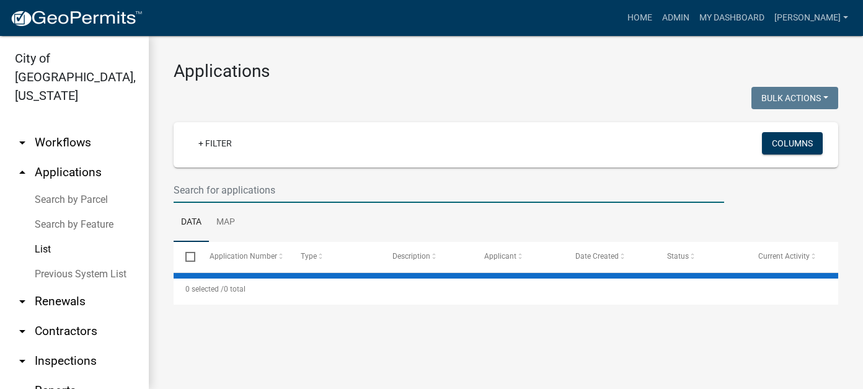
click at [212, 195] on input "text" at bounding box center [449, 189] width 551 height 25
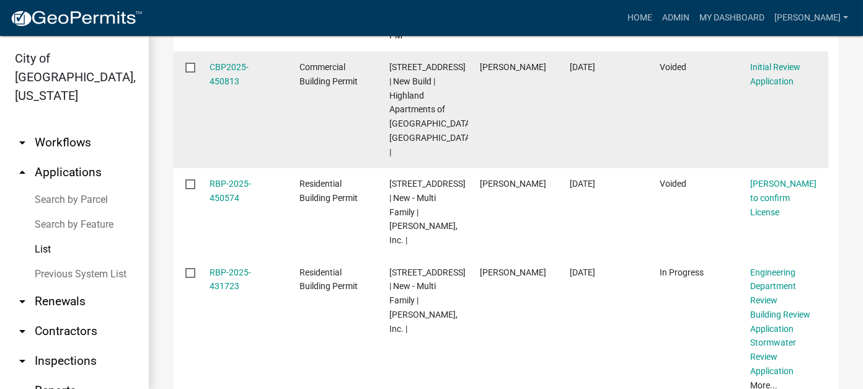
scroll to position [372, 0]
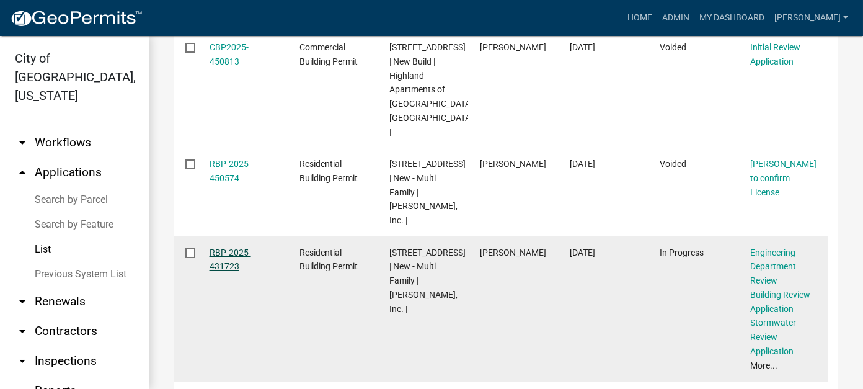
type input "1400 6th"
click at [233, 247] on link "RBP-2025-431723" at bounding box center [231, 259] width 42 height 24
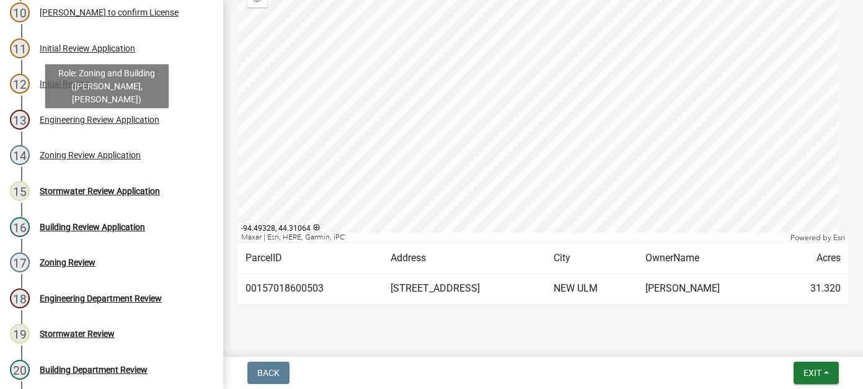
scroll to position [496, 0]
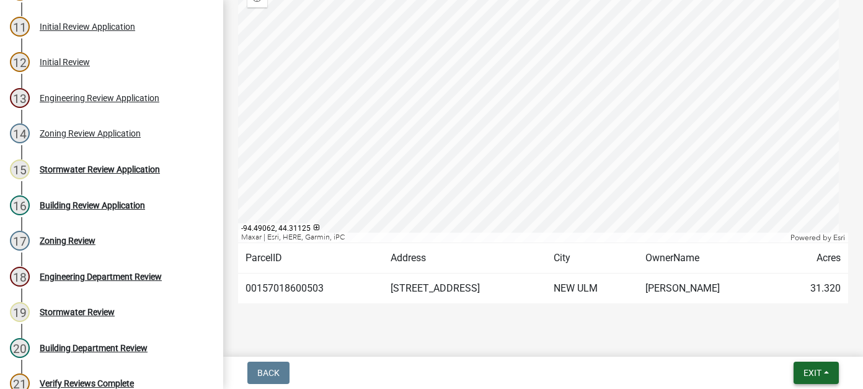
click at [806, 369] on span "Exit" at bounding box center [813, 373] width 18 height 10
click at [766, 355] on button "Save & Exit" at bounding box center [789, 341] width 99 height 30
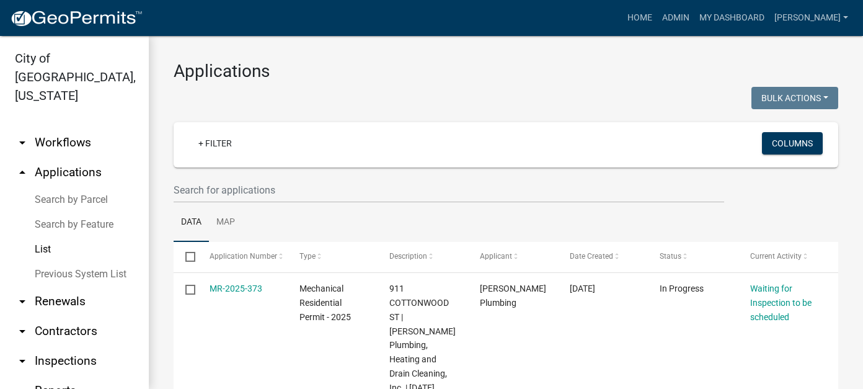
click at [56, 128] on link "arrow_drop_down Workflows" at bounding box center [74, 143] width 149 height 30
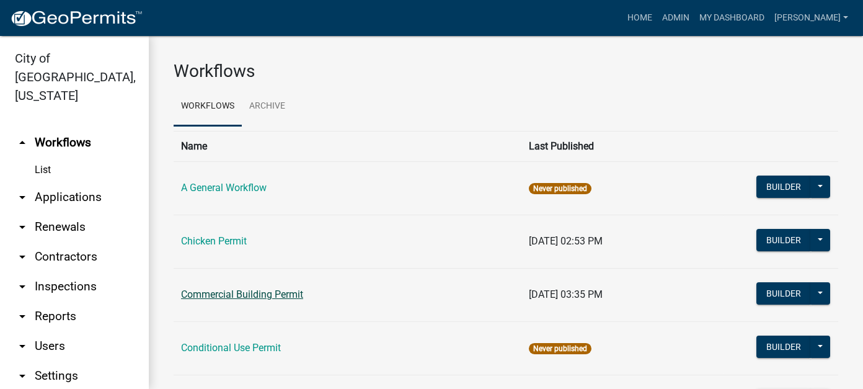
click at [225, 292] on link "Commercial Building Permit" at bounding box center [242, 294] width 122 height 12
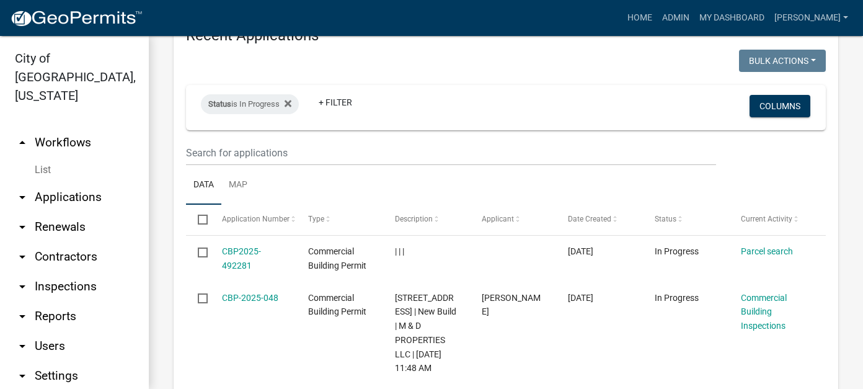
scroll to position [558, 0]
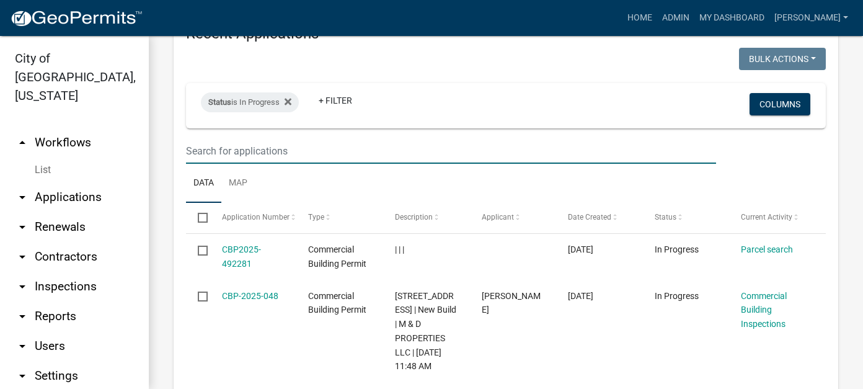
click at [292, 154] on input "text" at bounding box center [451, 150] width 530 height 25
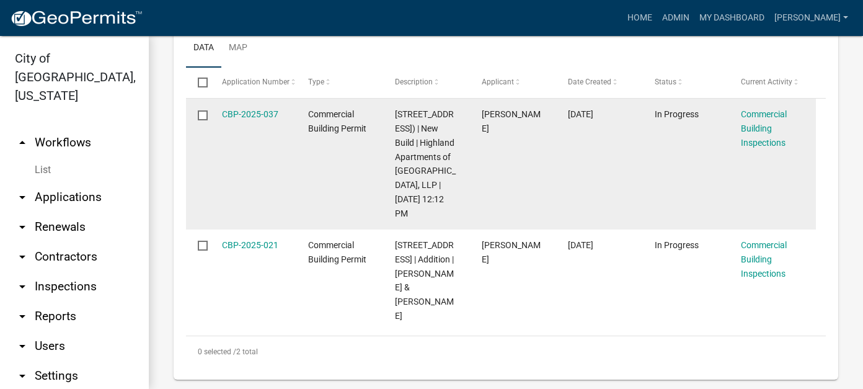
scroll to position [507, 0]
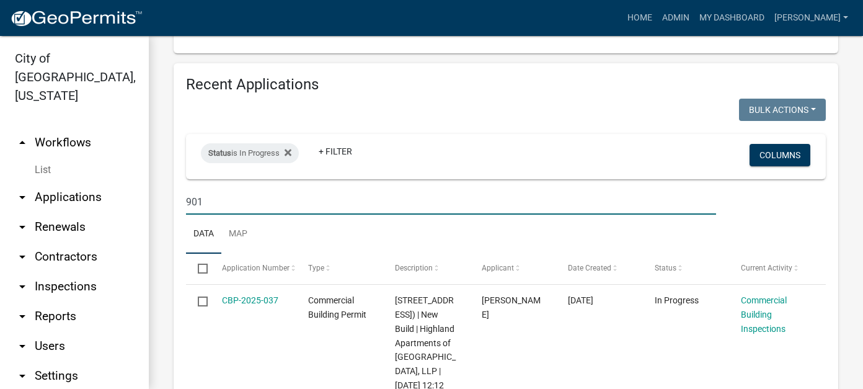
type input "901"
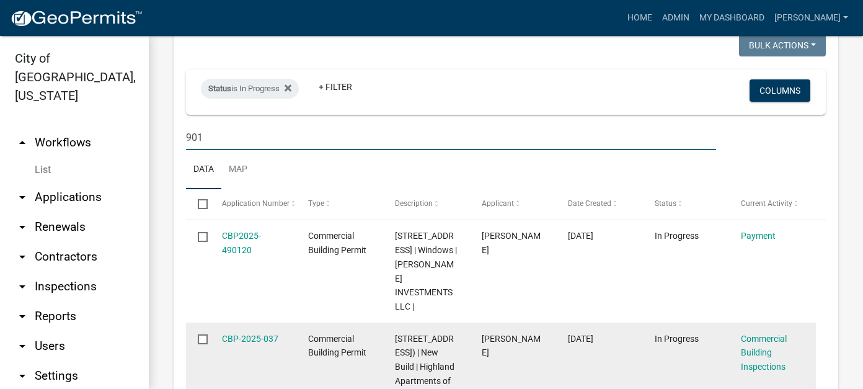
scroll to position [569, 0]
